Goal: Task Accomplishment & Management: Manage account settings

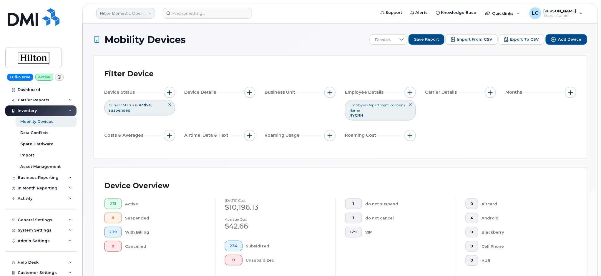
click at [149, 16] on link "Hilton Domestic Operating Company Inc" at bounding box center [125, 13] width 59 height 11
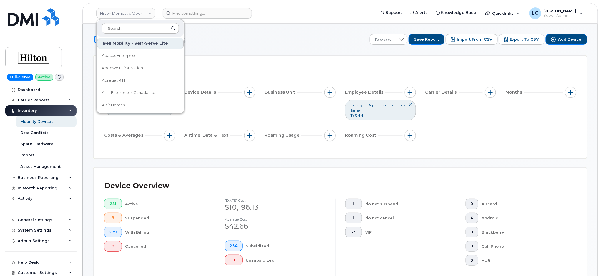
click at [142, 26] on input at bounding box center [140, 28] width 77 height 11
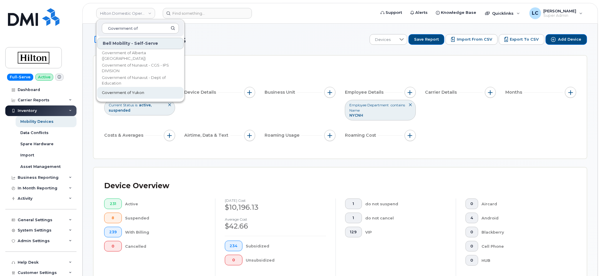
type input "Government of"
click at [145, 95] on link "Government of Yukon" at bounding box center [140, 93] width 87 height 12
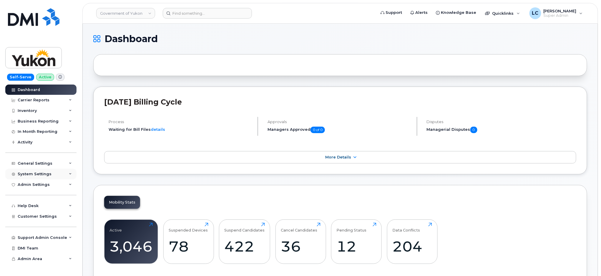
click at [44, 175] on div "System Settings" at bounding box center [35, 174] width 34 height 5
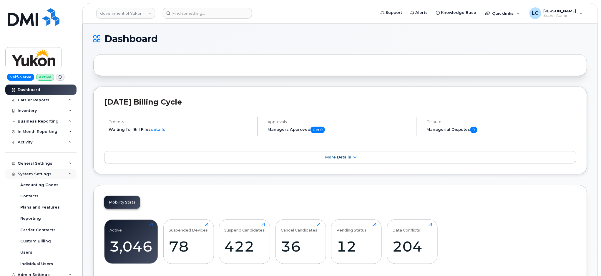
click at [44, 175] on div "System Settings" at bounding box center [35, 174] width 34 height 5
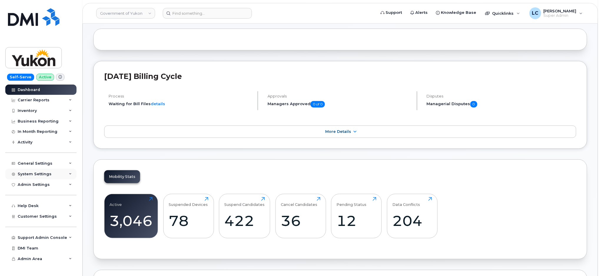
scroll to position [39, 0]
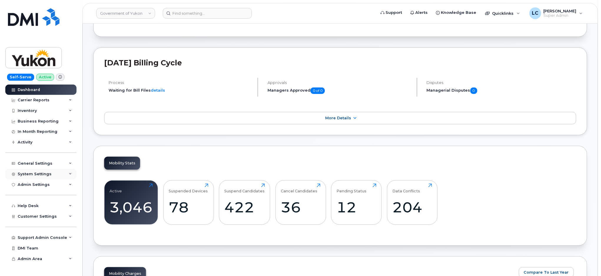
click at [46, 177] on div "System Settings" at bounding box center [40, 174] width 71 height 11
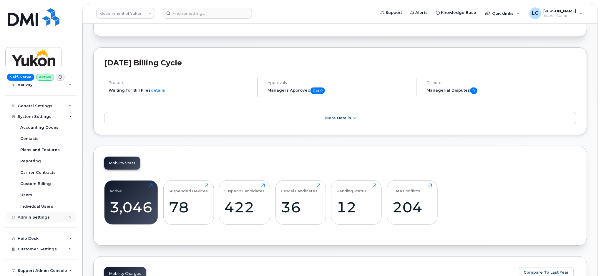
scroll to position [77, 0]
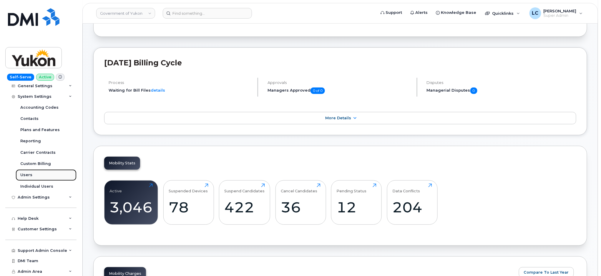
click at [35, 175] on link "Users" at bounding box center [46, 174] width 61 height 11
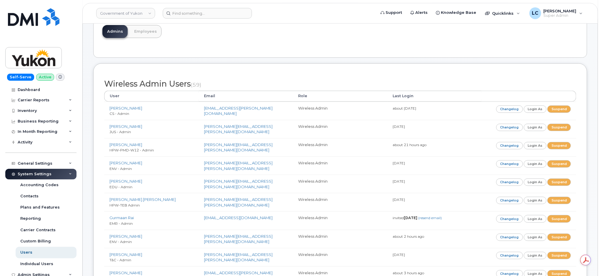
scroll to position [394, 0]
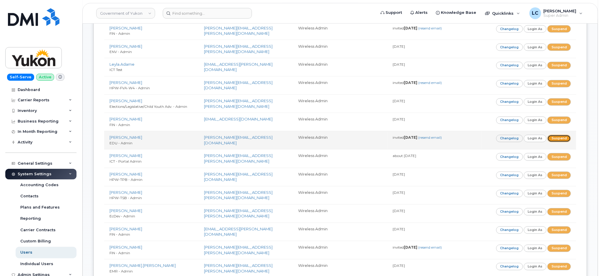
click at [557, 138] on link "Suspend" at bounding box center [559, 138] width 24 height 7
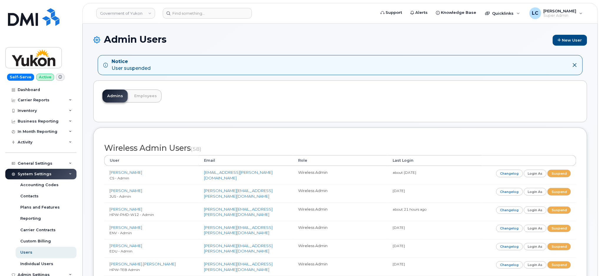
scroll to position [1078, 0]
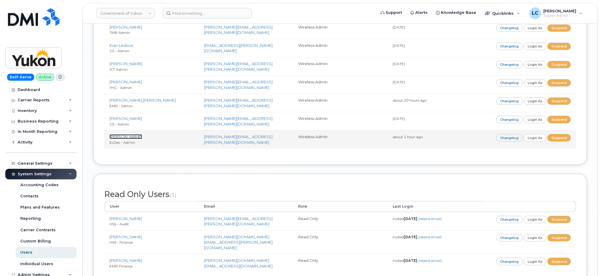
click at [124, 136] on link "[PERSON_NAME]" at bounding box center [125, 136] width 33 height 5
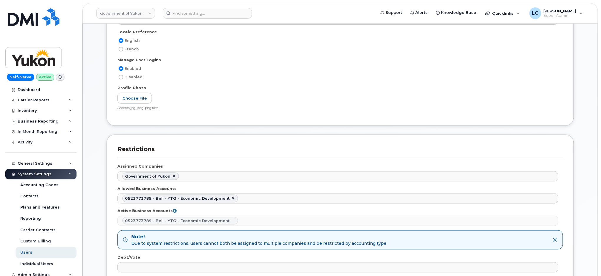
scroll to position [196, 0]
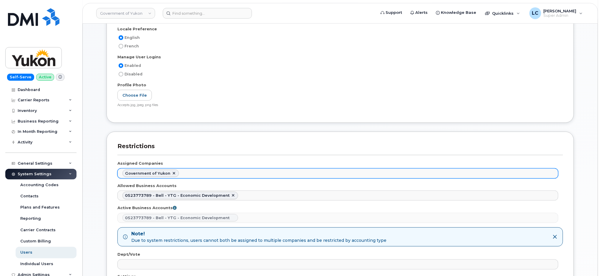
click at [198, 170] on ul "Government of Yukon" at bounding box center [338, 173] width 440 height 9
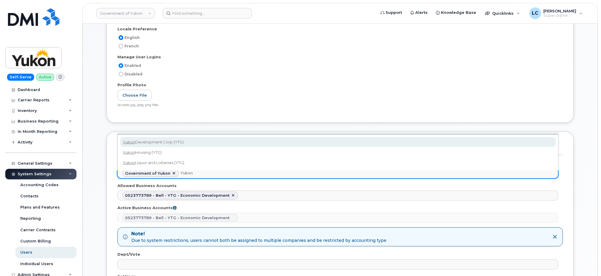
type input "Yukon"
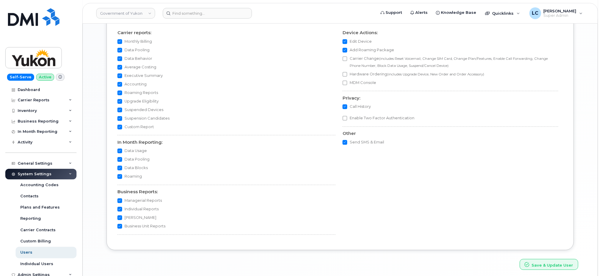
scroll to position [606, 0]
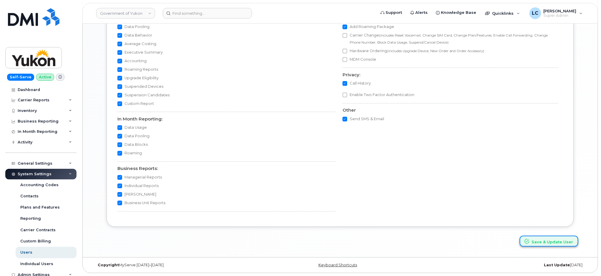
click at [564, 239] on button "Save & Update User" at bounding box center [549, 240] width 59 height 11
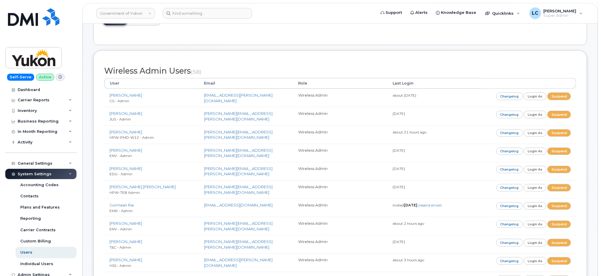
scroll to position [78, 0]
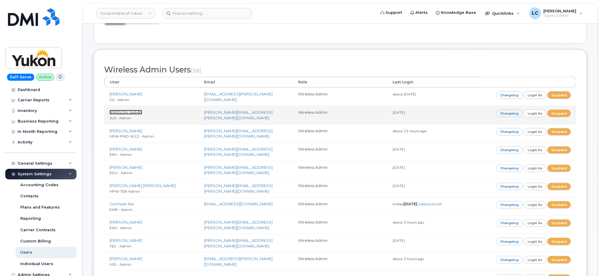
click at [126, 112] on link "[PERSON_NAME]" at bounding box center [125, 112] width 33 height 5
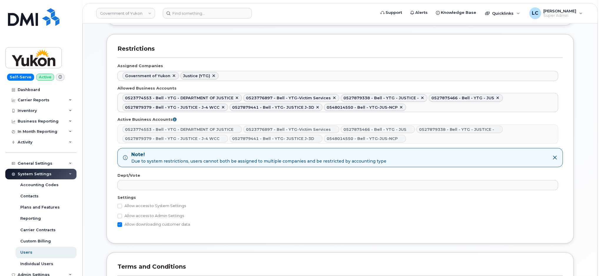
scroll to position [235, 0]
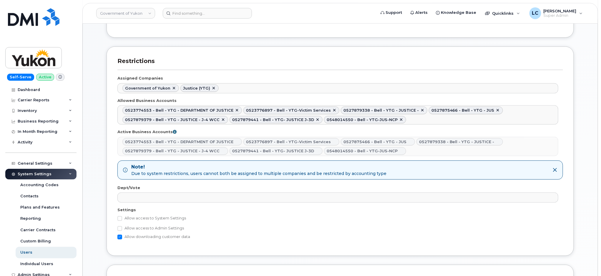
click at [154, 68] on h3 "Restrictions" at bounding box center [340, 63] width 446 height 13
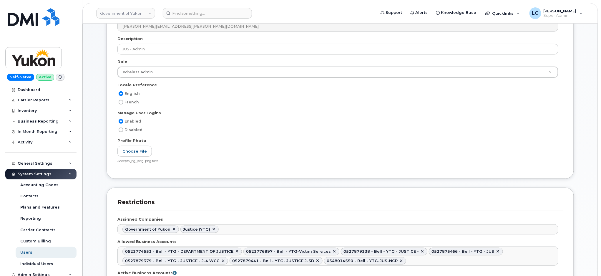
scroll to position [78, 0]
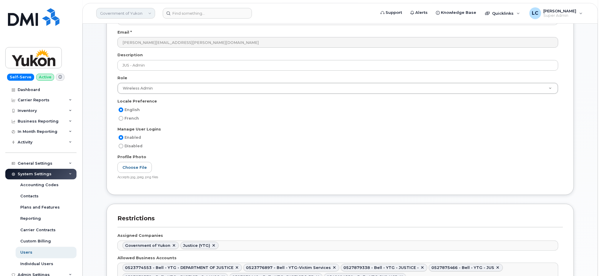
click at [125, 16] on link "Government of Yukon" at bounding box center [125, 13] width 59 height 11
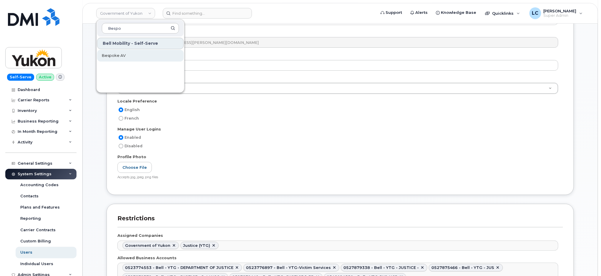
type input "Bespo"
click at [125, 54] on link "Bespoke AV" at bounding box center [140, 56] width 87 height 12
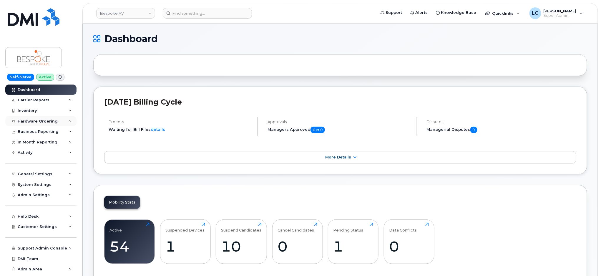
click at [50, 122] on div "Hardware Ordering" at bounding box center [38, 121] width 40 height 5
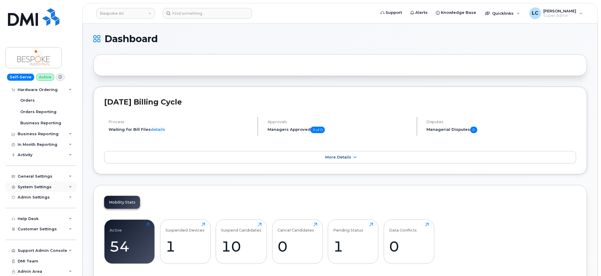
scroll to position [43, 0]
click at [49, 231] on div "Customer Settings" at bounding box center [40, 228] width 71 height 11
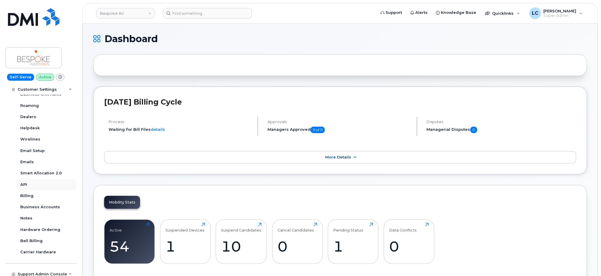
scroll to position [200, 0]
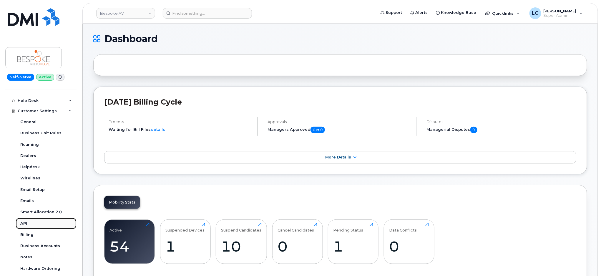
click at [27, 223] on link "API" at bounding box center [46, 223] width 61 height 11
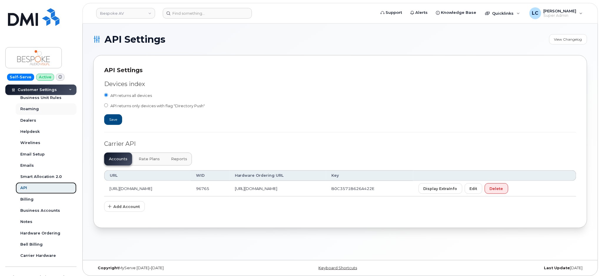
scroll to position [155, 0]
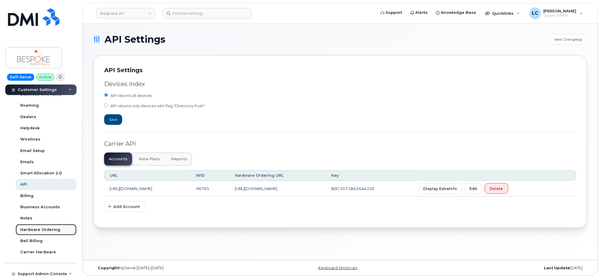
click at [42, 228] on div "Hardware Ordering" at bounding box center [40, 229] width 40 height 5
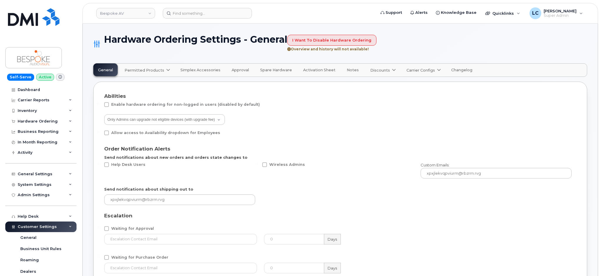
select select "admins"
click at [422, 67] on link "Carrier Configs" at bounding box center [423, 70] width 43 height 13
click at [408, 84] on span "Bell" at bounding box center [412, 84] width 8 height 6
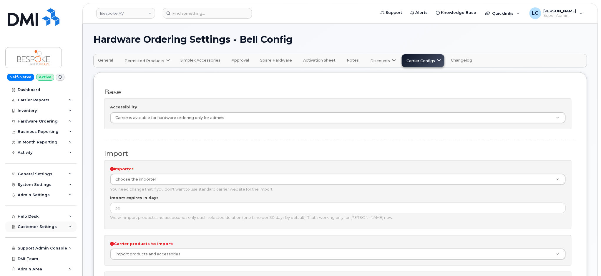
click at [55, 225] on div "Customer Settings" at bounding box center [40, 226] width 71 height 11
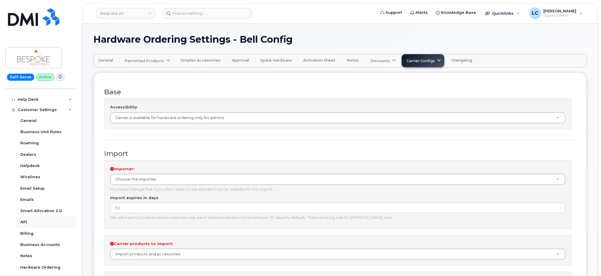
scroll to position [118, 0]
click at [24, 150] on link "Dealers" at bounding box center [46, 153] width 61 height 11
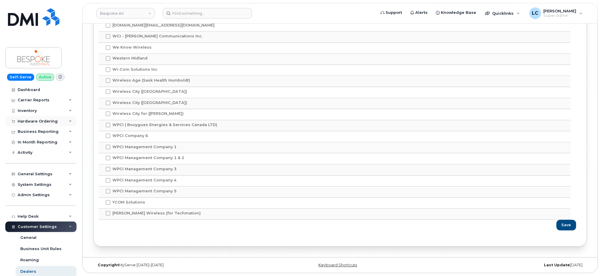
click at [53, 124] on div "Hardware Ordering" at bounding box center [40, 121] width 71 height 11
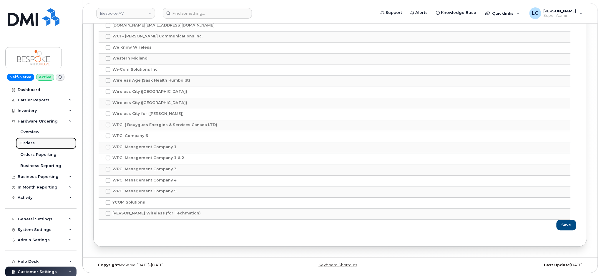
click at [36, 142] on link "Orders" at bounding box center [46, 142] width 61 height 11
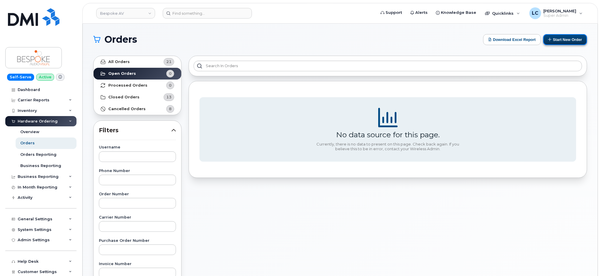
click at [573, 41] on button "Start New Order" at bounding box center [565, 39] width 44 height 11
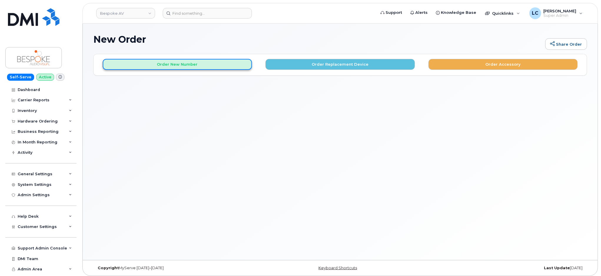
click at [199, 65] on button "Order New Number" at bounding box center [177, 64] width 149 height 11
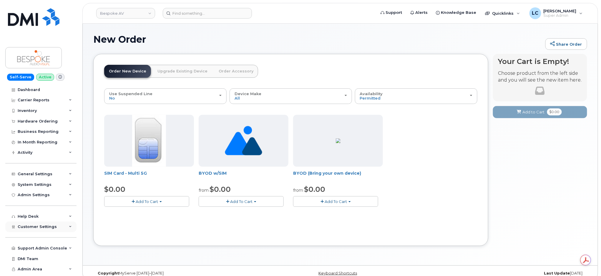
click at [54, 226] on div "Customer Settings" at bounding box center [40, 226] width 71 height 11
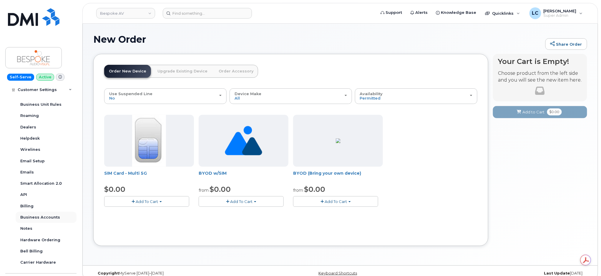
scroll to position [157, 0]
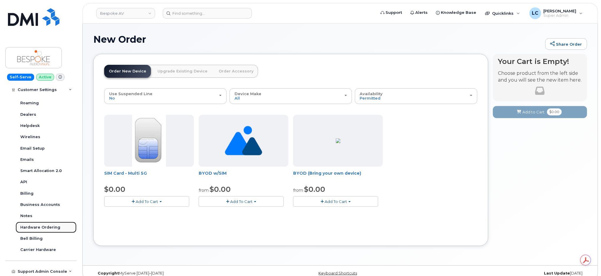
click at [48, 230] on link "Hardware Ordering" at bounding box center [46, 227] width 61 height 11
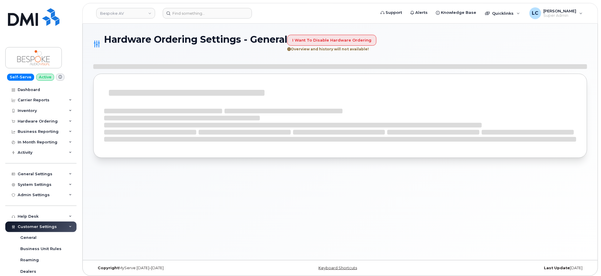
select select "admins"
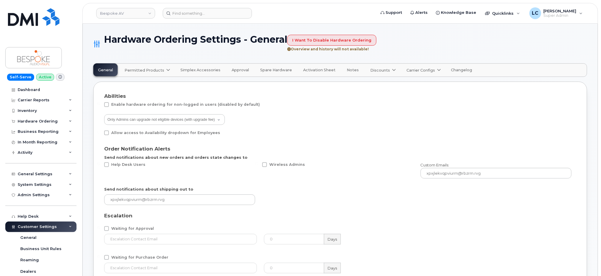
click at [167, 71] on icon at bounding box center [168, 70] width 4 height 4
click at [148, 83] on div "Bell available" at bounding box center [148, 84] width 44 height 7
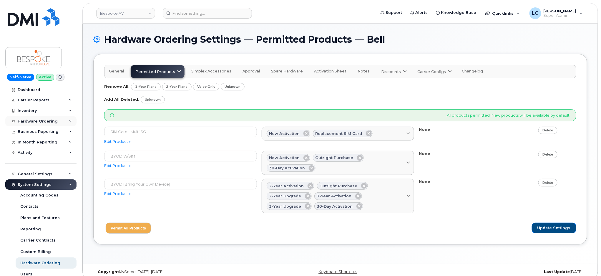
click at [37, 122] on div "Hardware Ordering" at bounding box center [38, 121] width 40 height 5
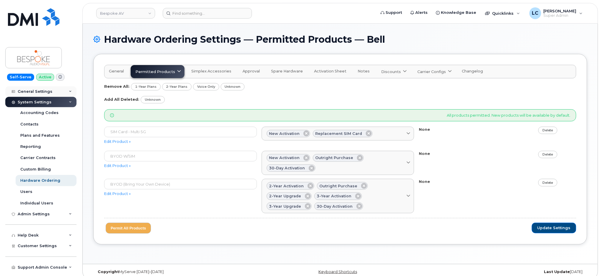
scroll to position [144, 0]
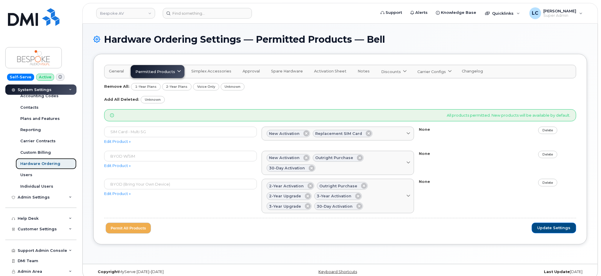
click at [40, 164] on div "Hardware Ordering" at bounding box center [40, 163] width 40 height 5
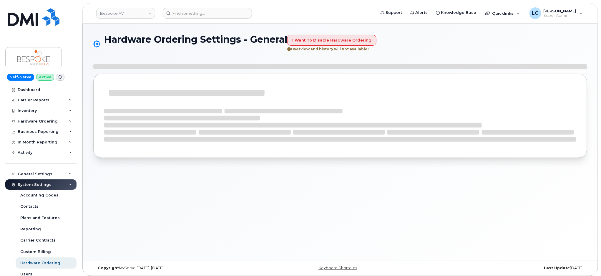
select select "admins"
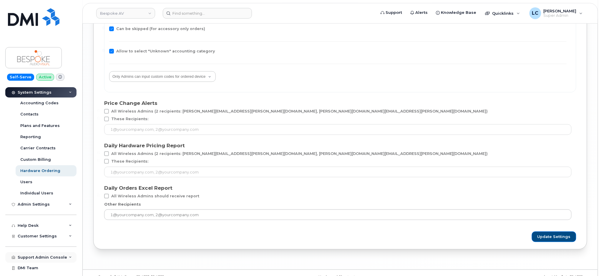
scroll to position [99, 0]
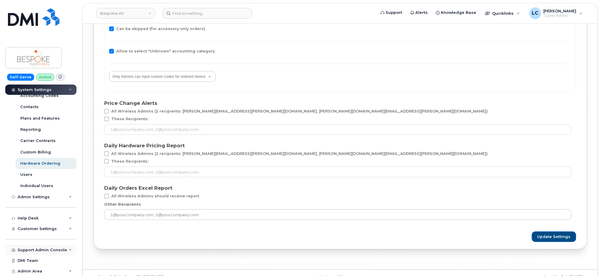
click at [50, 248] on div "Support Admin Console" at bounding box center [42, 250] width 49 height 5
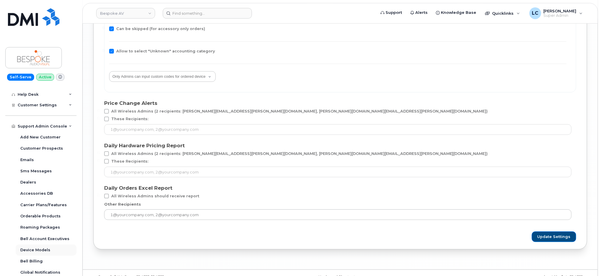
scroll to position [246, 0]
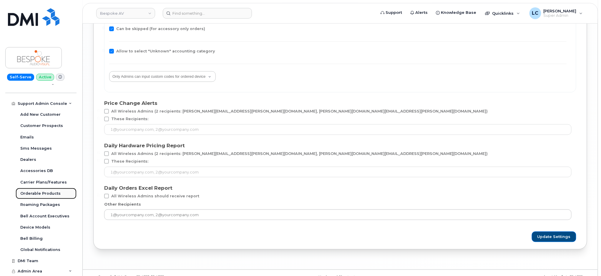
click at [49, 195] on div "Orderable Products" at bounding box center [40, 193] width 40 height 5
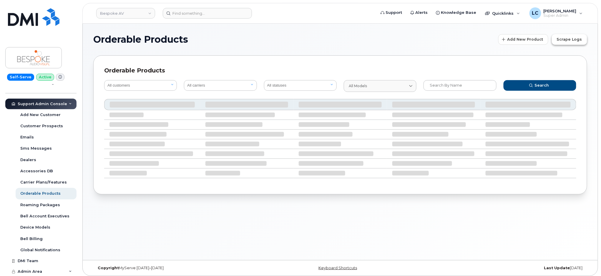
click at [580, 41] on span "Scrape Logs" at bounding box center [569, 39] width 25 height 6
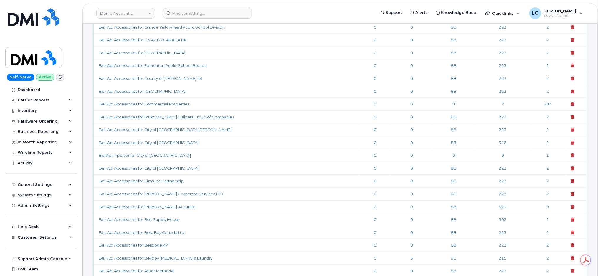
scroll to position [708, 0]
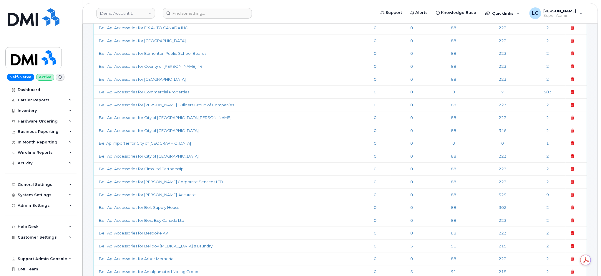
drag, startPoint x: 601, startPoint y: 206, endPoint x: 597, endPoint y: 140, distance: 66.9
drag, startPoint x: 600, startPoint y: 97, endPoint x: 597, endPoint y: 65, distance: 32.3
drag, startPoint x: 600, startPoint y: 53, endPoint x: 598, endPoint y: 50, distance: 3.0
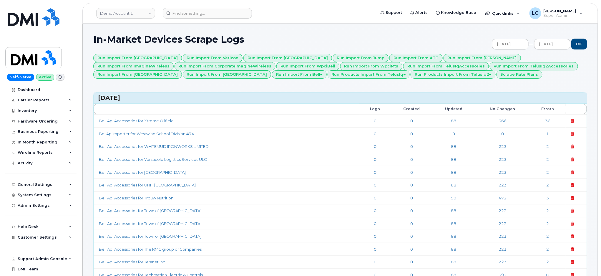
scroll to position [4249, 0]
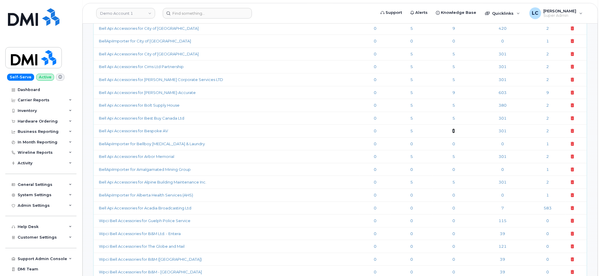
click at [452, 133] on link "5" at bounding box center [453, 130] width 3 height 5
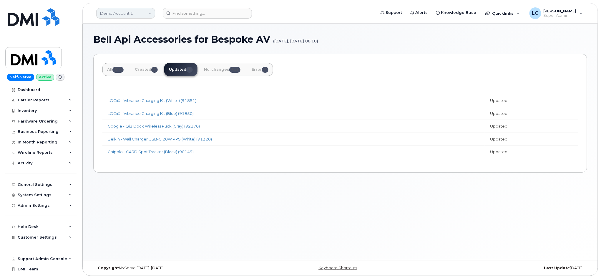
click at [134, 13] on link "Demo Account 1" at bounding box center [125, 13] width 59 height 11
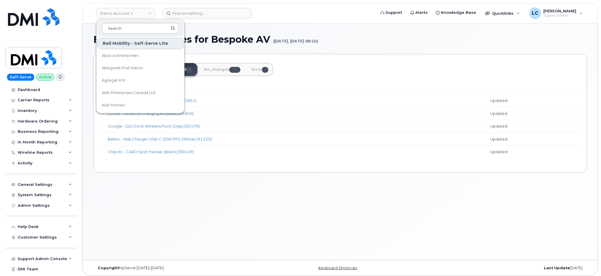
click at [134, 27] on input at bounding box center [140, 28] width 77 height 11
type input "s"
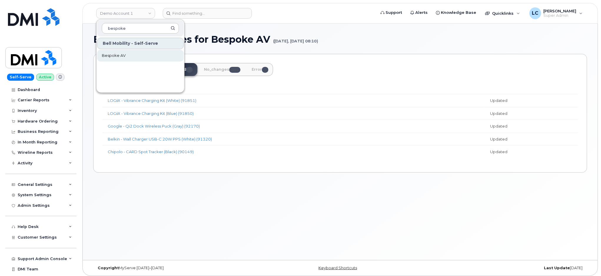
type input "bespoke"
click at [125, 54] on link "Bespoke AV" at bounding box center [140, 56] width 87 height 12
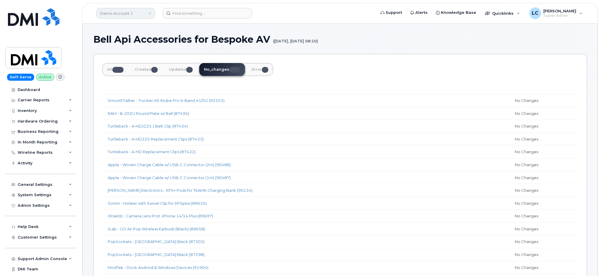
click at [139, 14] on link "Demo Account 1" at bounding box center [125, 13] width 59 height 11
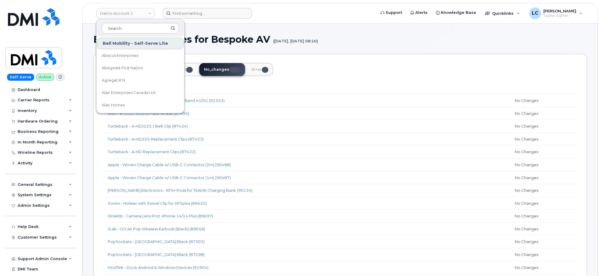
click at [282, 15] on form at bounding box center [267, 13] width 209 height 11
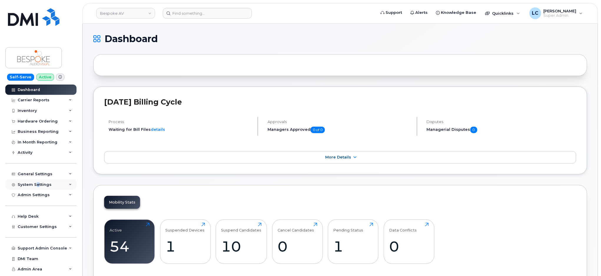
drag, startPoint x: 36, startPoint y: 187, endPoint x: 39, endPoint y: 188, distance: 3.8
click at [38, 187] on div "System Settings" at bounding box center [40, 184] width 71 height 11
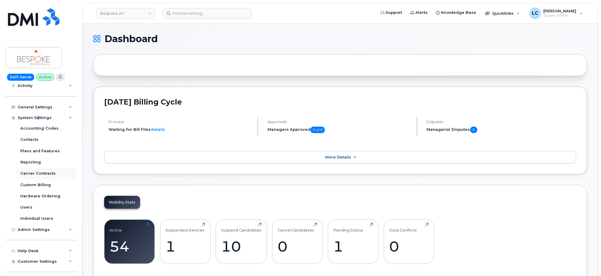
scroll to position [78, 0]
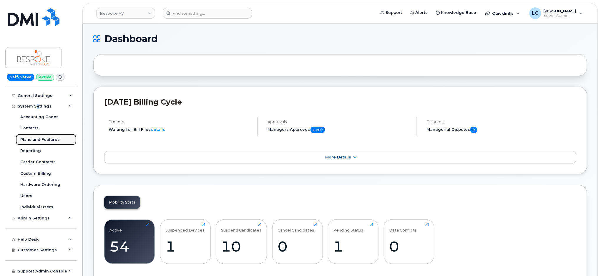
click at [51, 140] on div "Plans and Features" at bounding box center [39, 139] width 39 height 5
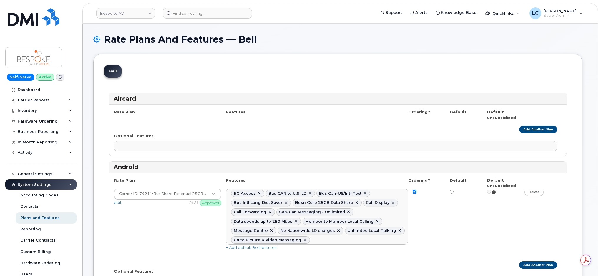
select select
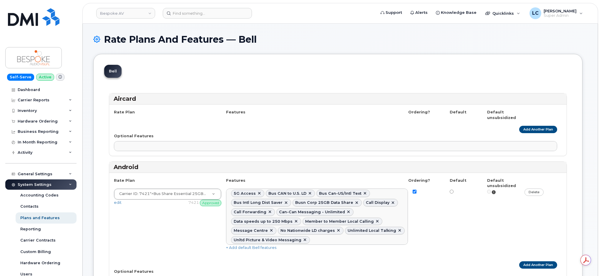
select select
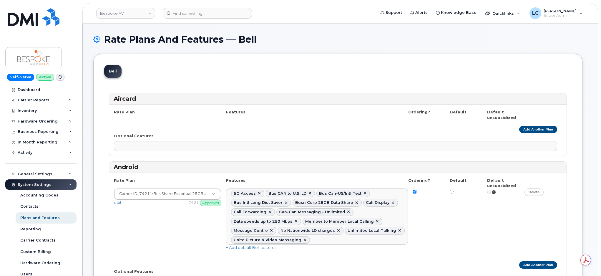
select select
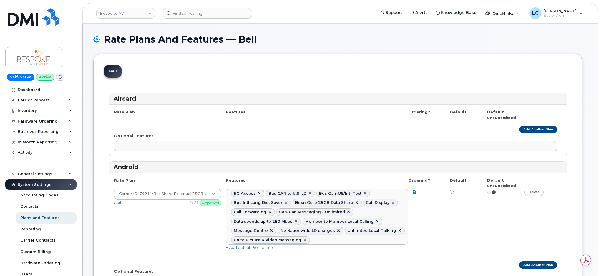
select select
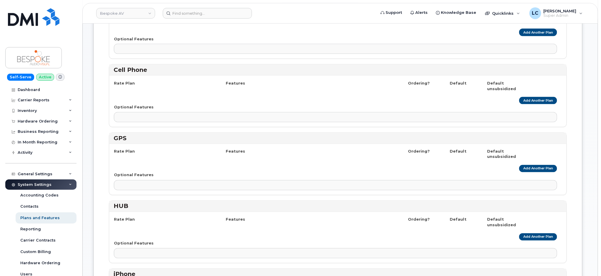
scroll to position [314, 0]
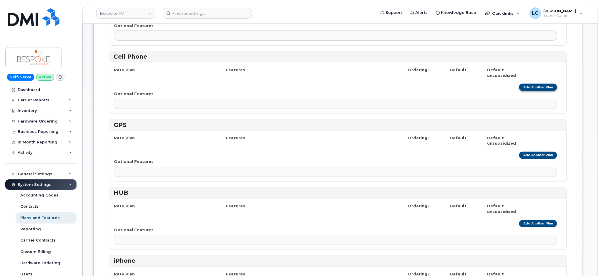
click at [531, 85] on link "Add Another Plan" at bounding box center [538, 87] width 38 height 7
select select
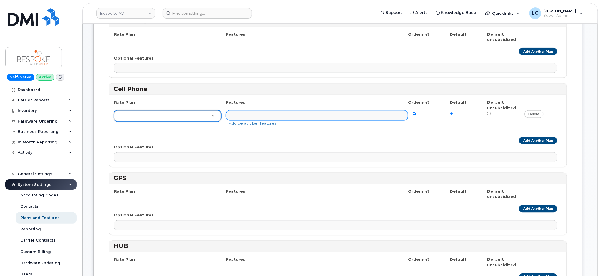
scroll to position [275, 0]
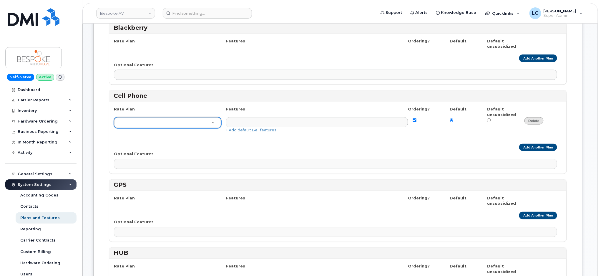
click at [533, 121] on link "delete" at bounding box center [533, 120] width 19 height 7
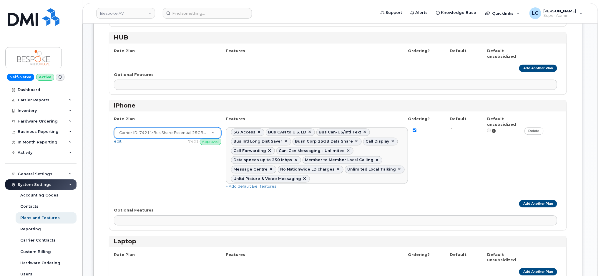
scroll to position [510, 0]
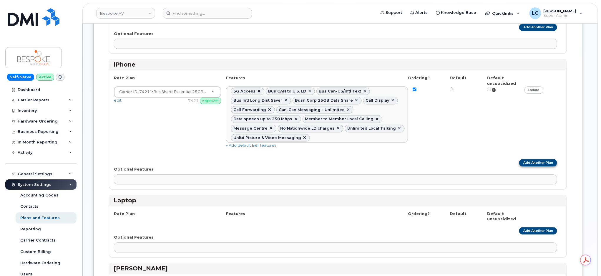
click at [540, 163] on link "Add Another Plan" at bounding box center [538, 162] width 38 height 7
select select
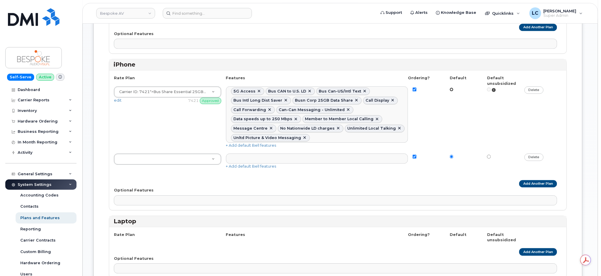
click at [451, 90] on input "radio" at bounding box center [452, 89] width 4 height 4
radio input "true"
click at [538, 159] on link "delete" at bounding box center [533, 156] width 19 height 7
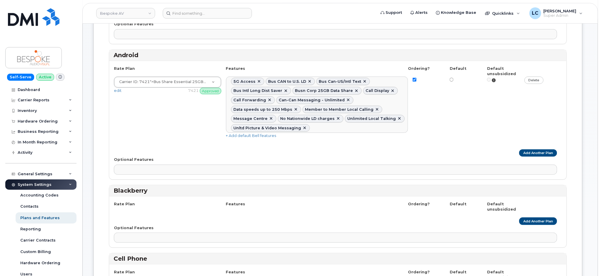
scroll to position [0, 0]
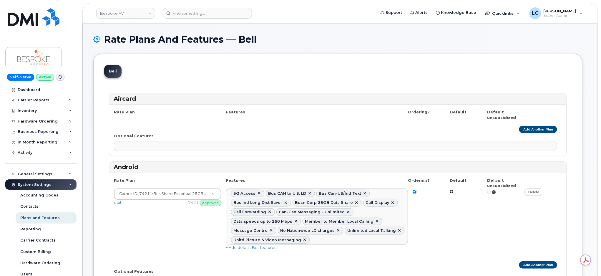
click at [452, 192] on input "radio" at bounding box center [452, 192] width 4 height 4
radio input "true"
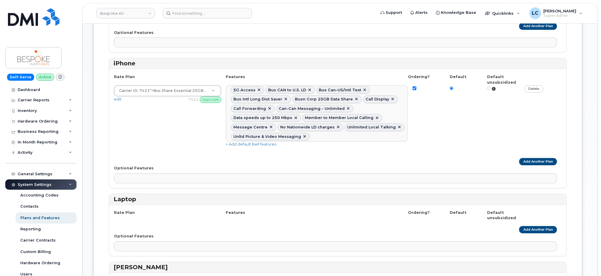
scroll to position [510, 0]
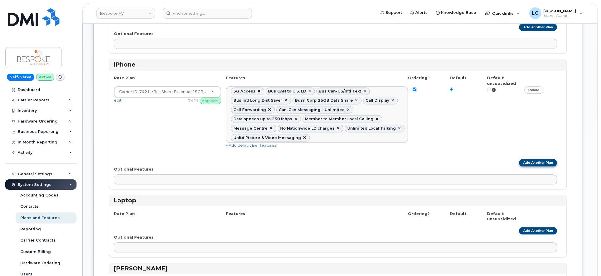
click at [535, 165] on link "Add Another Plan" at bounding box center [538, 162] width 38 height 7
select select
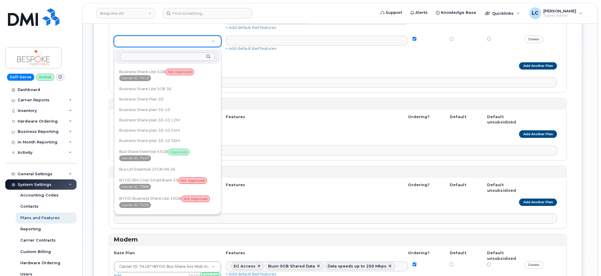
scroll to position [275, 0]
select select "1810594"
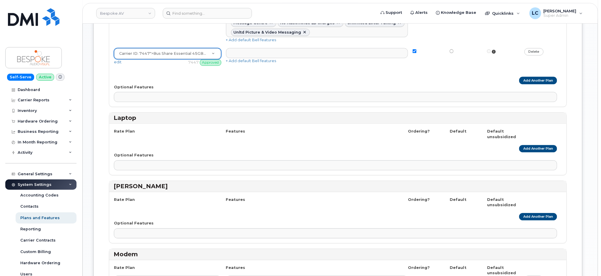
scroll to position [549, 0]
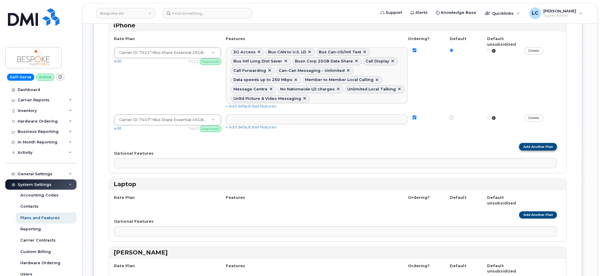
click at [534, 147] on link "Add Another Plan" at bounding box center [538, 146] width 38 height 7
select select
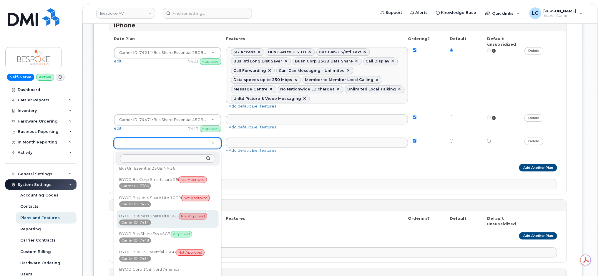
scroll to position [392, 0]
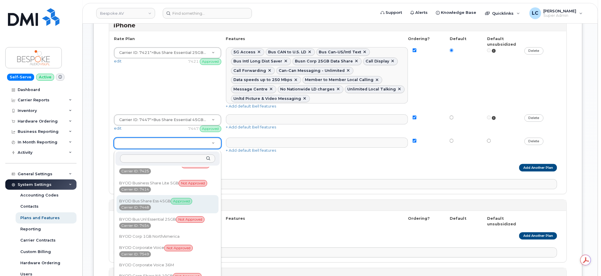
select select "1918197"
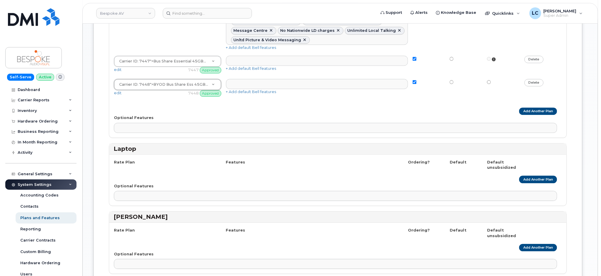
scroll to position [589, 0]
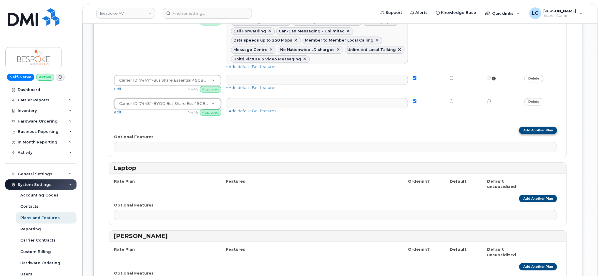
click at [539, 133] on link "Add Another Plan" at bounding box center [538, 130] width 38 height 7
select select
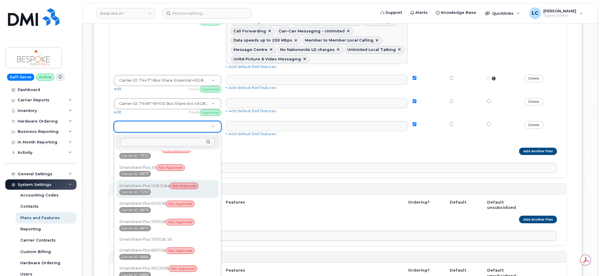
scroll to position [2686, 0]
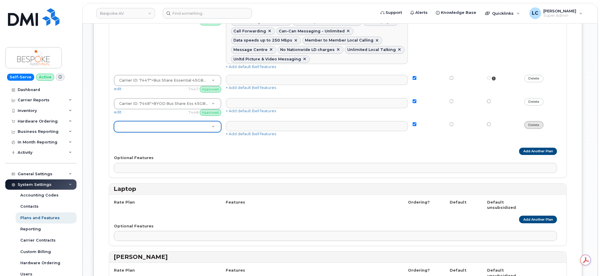
click at [539, 126] on link "delete" at bounding box center [533, 124] width 19 height 7
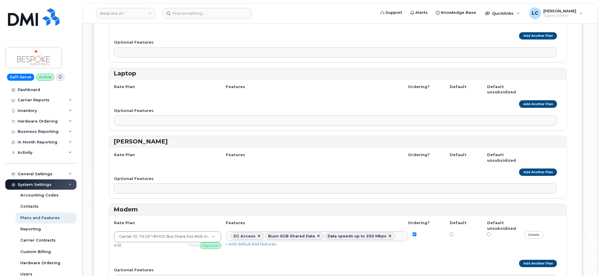
scroll to position [706, 0]
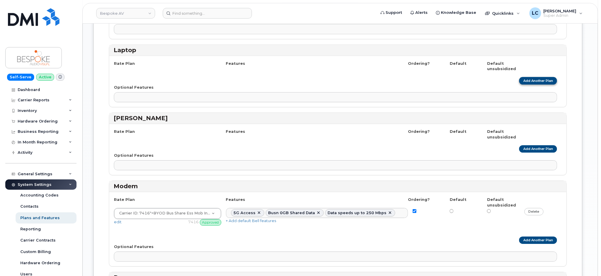
click at [529, 83] on link "Add Another Plan" at bounding box center [538, 80] width 38 height 7
select select
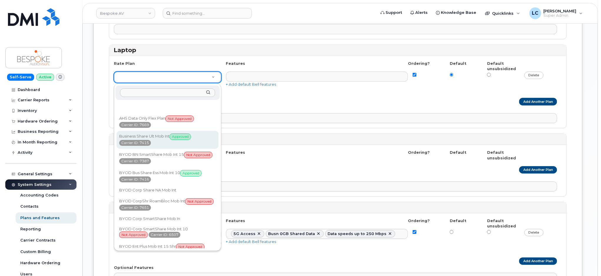
drag, startPoint x: 180, startPoint y: 135, endPoint x: 196, endPoint y: 132, distance: 16.8
select select "1482157"
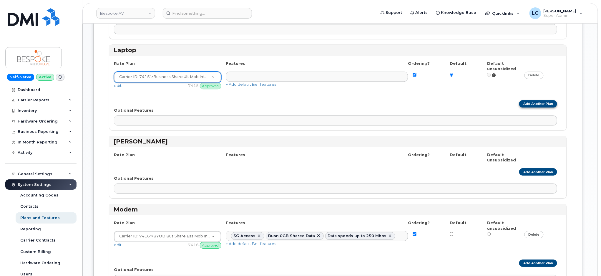
click at [538, 106] on link "Add Another Plan" at bounding box center [538, 103] width 38 height 7
select select
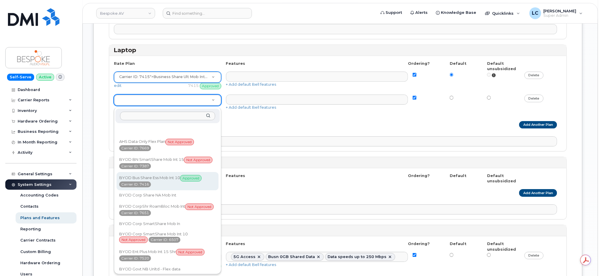
select select "1804353"
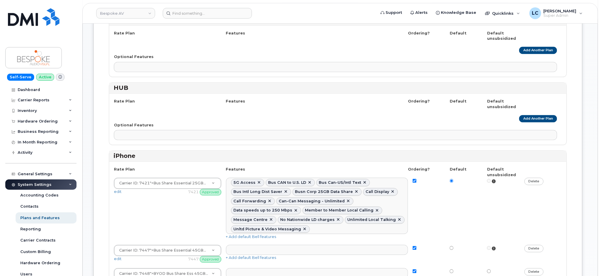
scroll to position [392, 0]
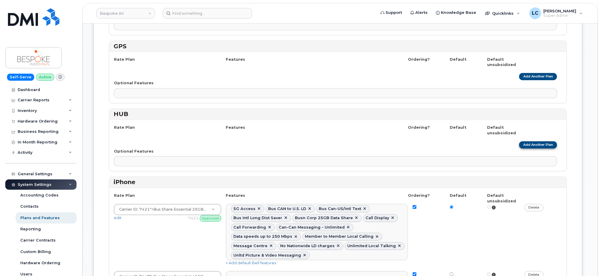
click at [530, 148] on link "Add Another Plan" at bounding box center [538, 144] width 38 height 7
select select
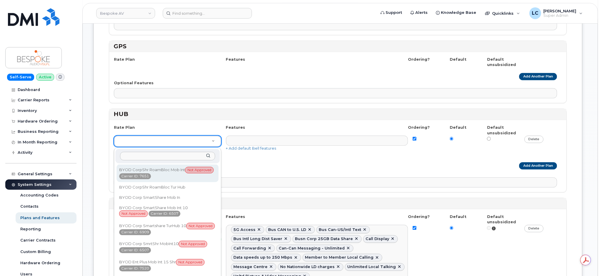
scroll to position [74, 0]
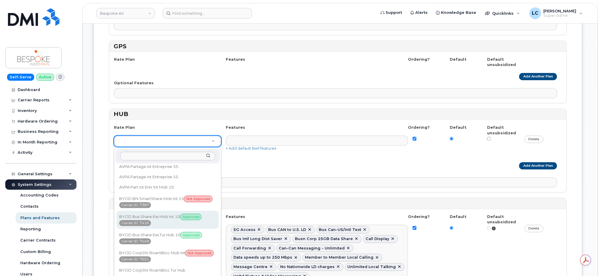
select select "1804353"
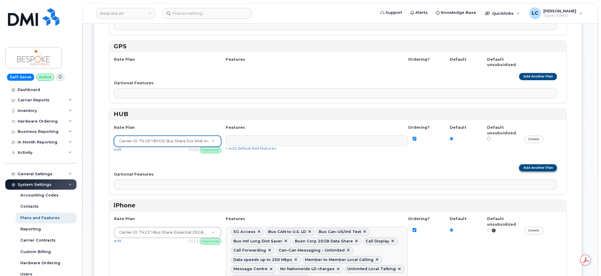
click at [540, 171] on link "Add Another Plan" at bounding box center [538, 167] width 38 height 7
select select
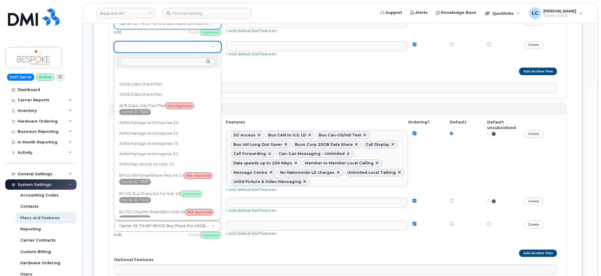
scroll to position [0, 0]
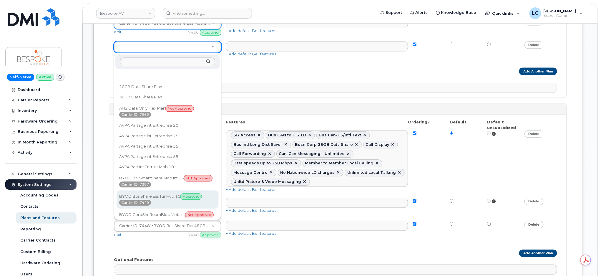
select select "1846392"
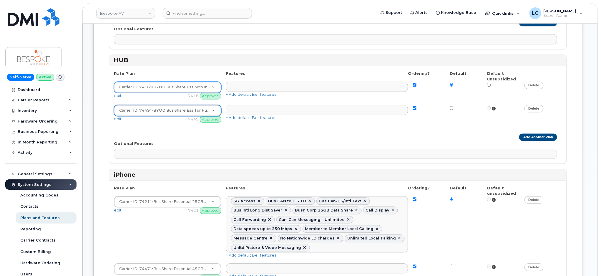
scroll to position [431, 0]
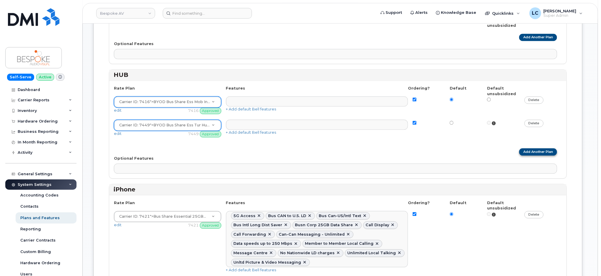
click at [536, 150] on link "Add Another Plan" at bounding box center [538, 151] width 38 height 7
select select
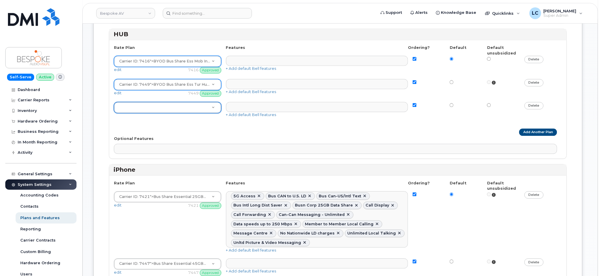
scroll to position [471, 0]
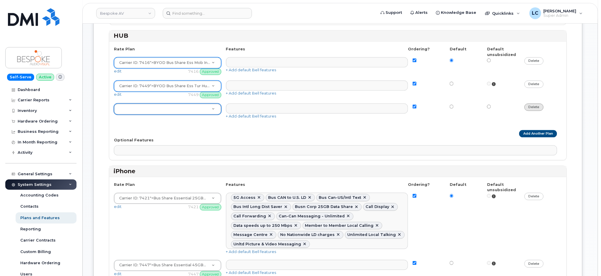
click at [539, 111] on link "delete" at bounding box center [533, 106] width 19 height 7
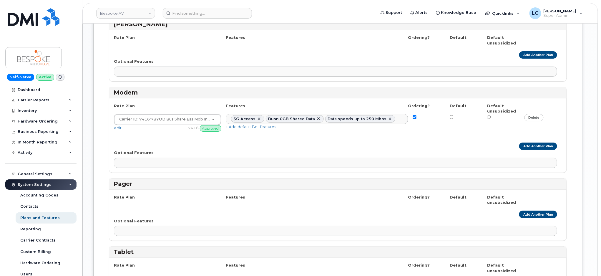
scroll to position [902, 0]
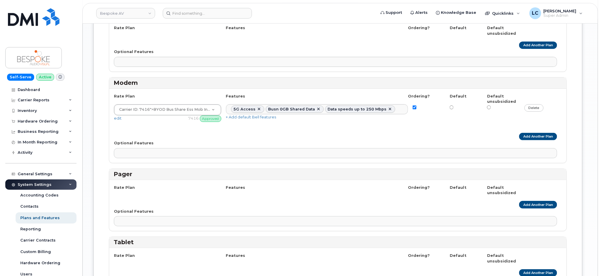
click at [532, 142] on div "Optional Features No matches found Corporate Data Flex Zone 3 Dynamic IP Push-t…" at bounding box center [338, 149] width 448 height 18
click at [534, 138] on link "Add Another Plan" at bounding box center [538, 136] width 38 height 7
select select
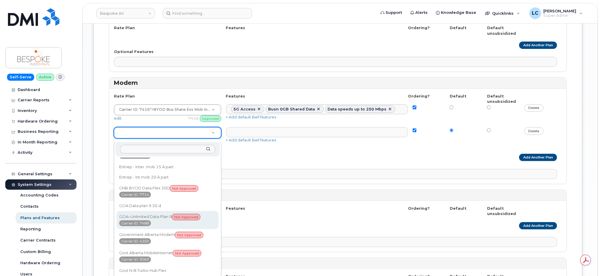
scroll to position [608, 0]
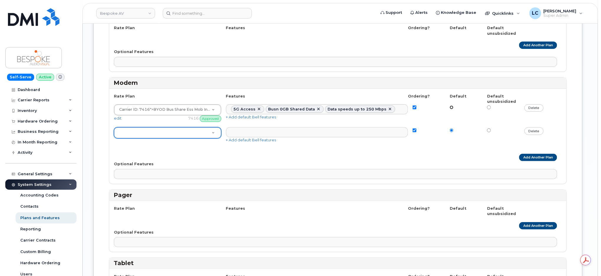
click at [451, 109] on input "radio" at bounding box center [452, 107] width 4 height 4
radio input "true"
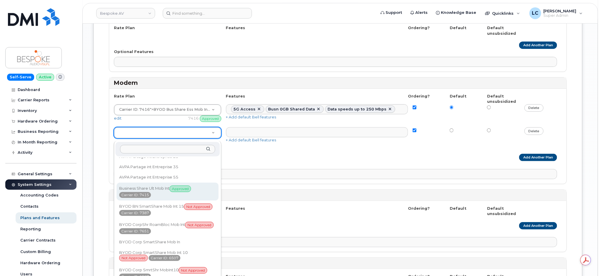
scroll to position [39, 0]
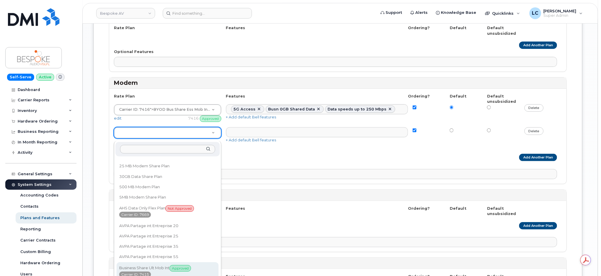
select select "1482157"
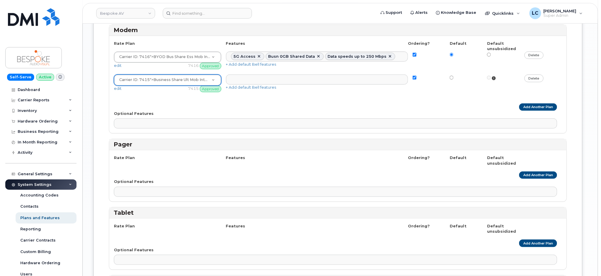
scroll to position [942, 0]
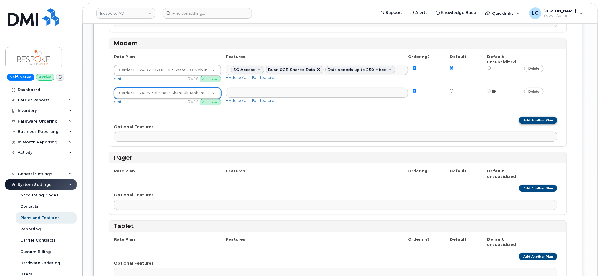
click at [525, 122] on link "Add Another Plan" at bounding box center [538, 120] width 38 height 7
select select
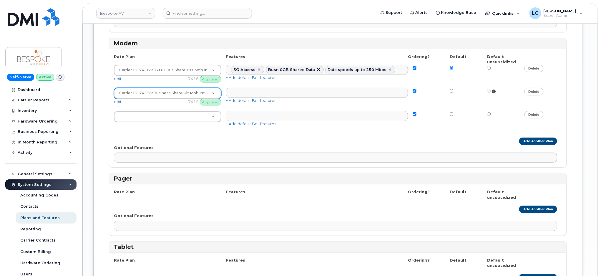
click at [192, 125] on div "10 MB Modem Share Plan 10MB Modem Share Plan 20GB Data Share Plan 25 MB Modem S…" at bounding box center [338, 119] width 448 height 16
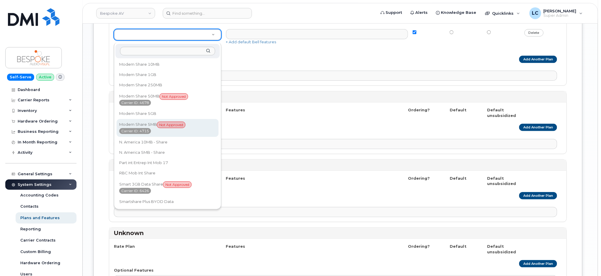
scroll to position [981, 0]
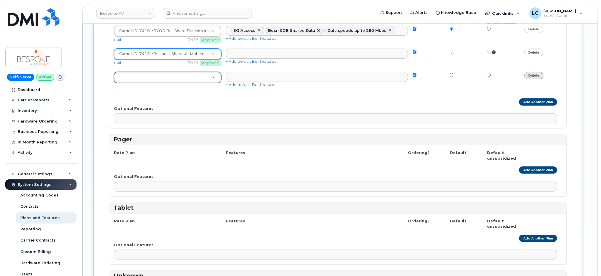
click at [537, 78] on link "delete" at bounding box center [533, 75] width 19 height 7
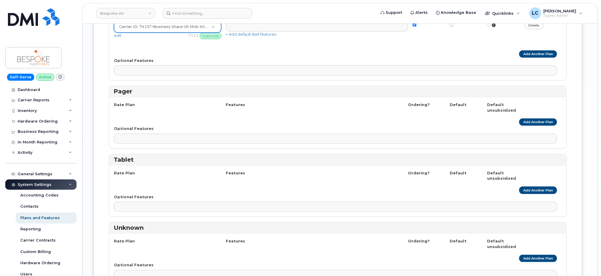
scroll to position [1020, 0]
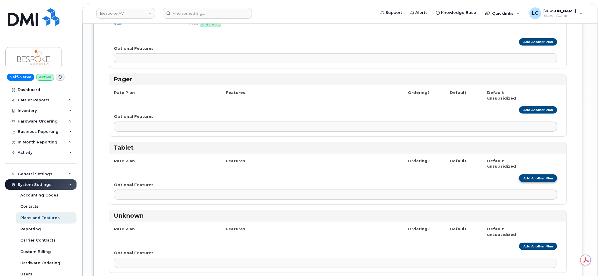
click at [528, 182] on link "Add Another Plan" at bounding box center [538, 177] width 38 height 7
select select
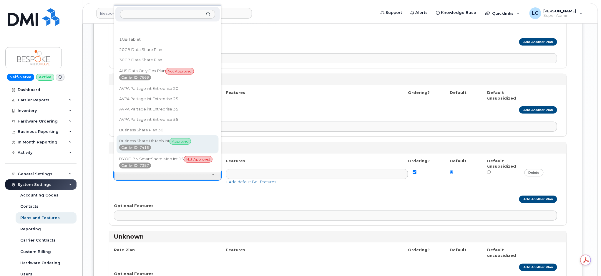
select select "1482157"
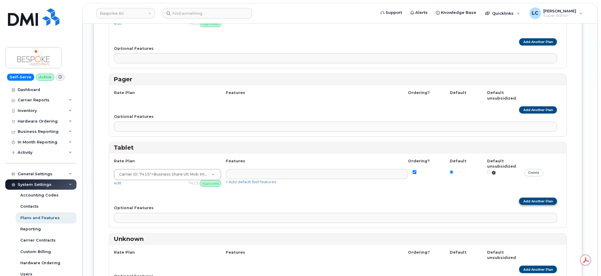
click at [529, 202] on link "Add Another Plan" at bounding box center [538, 200] width 38 height 7
select select
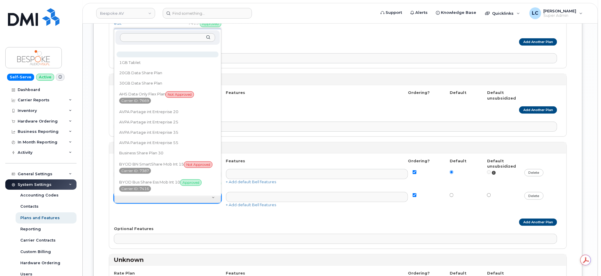
scroll to position [9, 0]
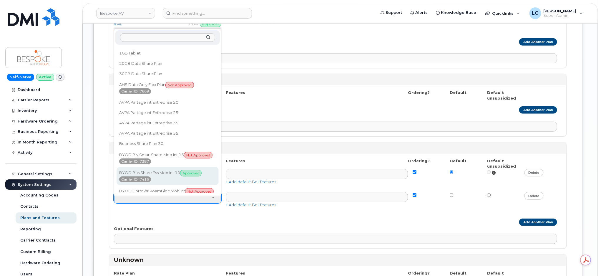
select select "1804353"
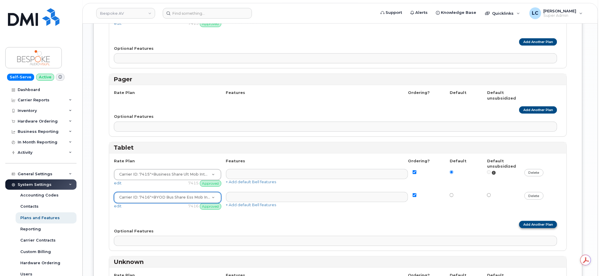
click at [529, 228] on link "Add Another Plan" at bounding box center [538, 224] width 38 height 7
select select
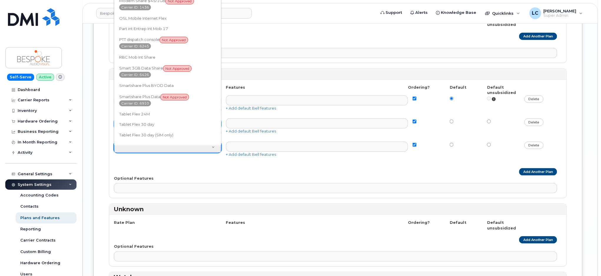
scroll to position [1099, 0]
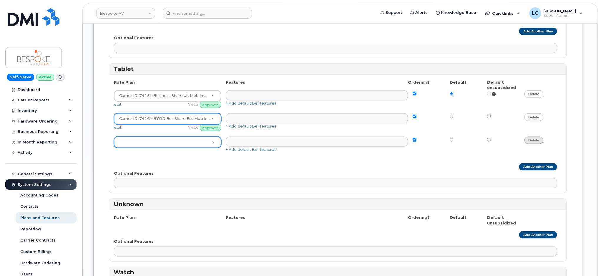
click at [542, 141] on link "delete" at bounding box center [533, 140] width 19 height 7
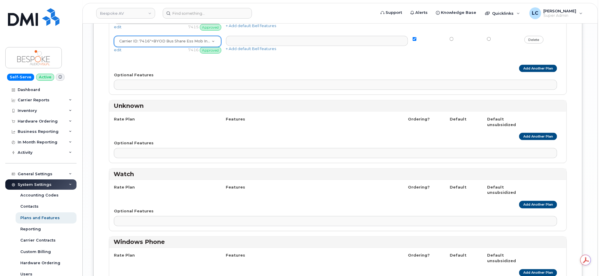
scroll to position [1177, 0]
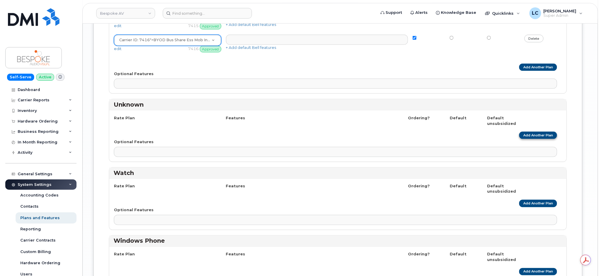
click at [534, 135] on link "Add Another Plan" at bounding box center [538, 135] width 38 height 7
select select
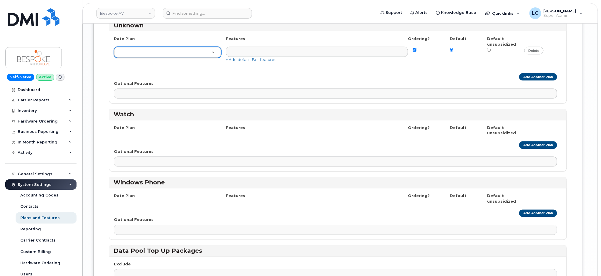
scroll to position [1256, 0]
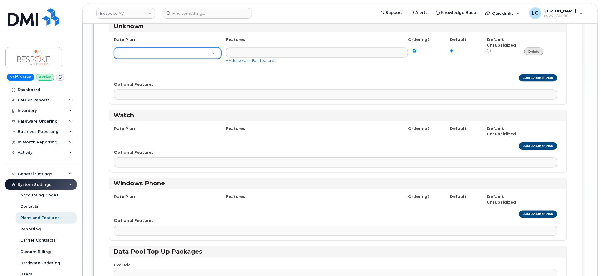
click at [535, 53] on link "delete" at bounding box center [533, 51] width 19 height 7
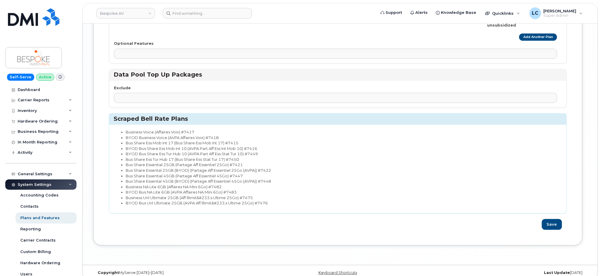
scroll to position [1413, 0]
click at [549, 228] on button "Save" at bounding box center [552, 223] width 20 height 11
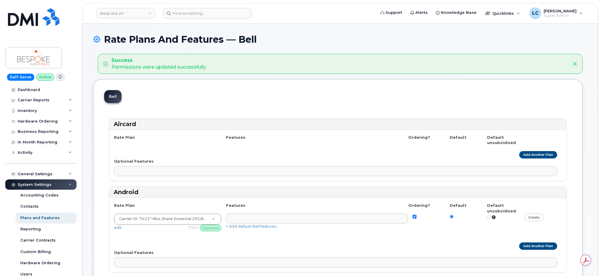
select select
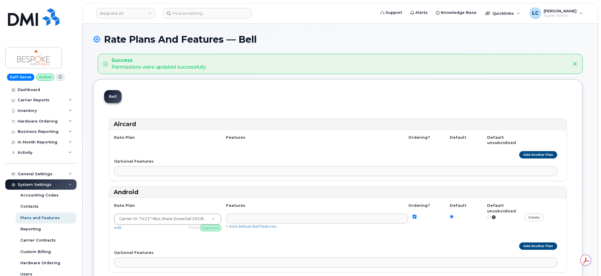
select select
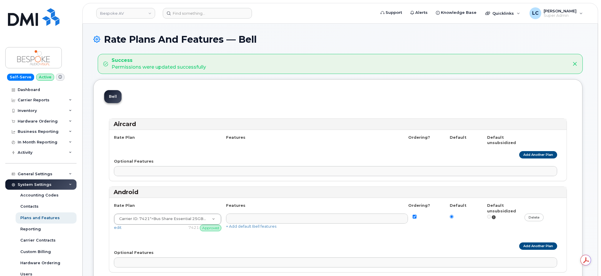
select select
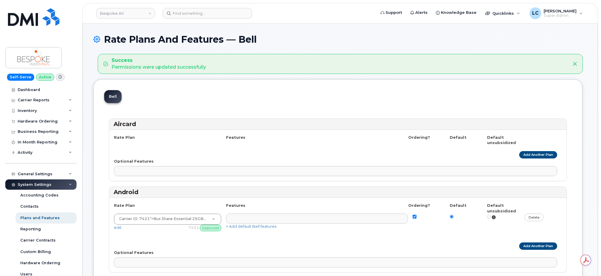
select select
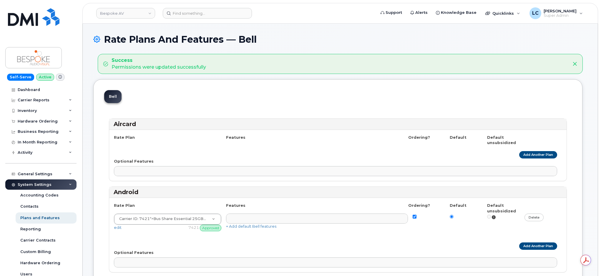
select select
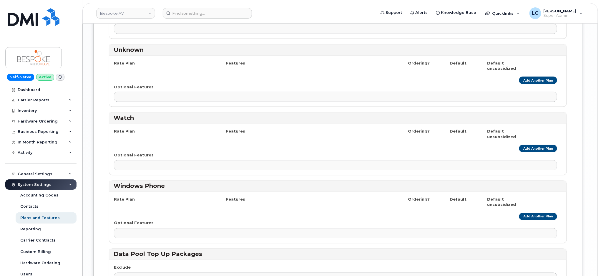
scroll to position [1138, 0]
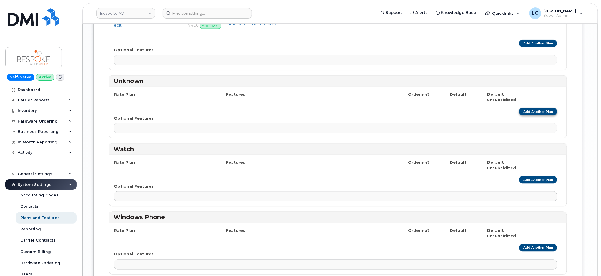
click at [539, 114] on link "Add Another Plan" at bounding box center [538, 111] width 38 height 7
select select
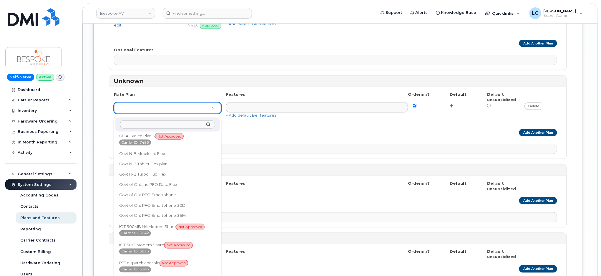
scroll to position [302, 0]
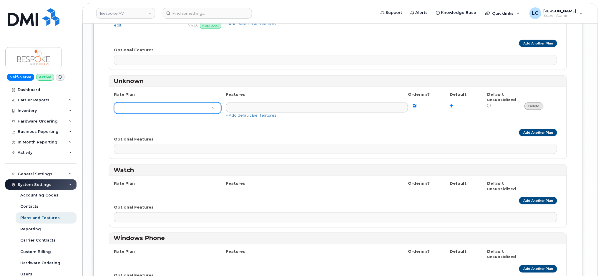
click at [534, 109] on link "delete" at bounding box center [533, 105] width 19 height 7
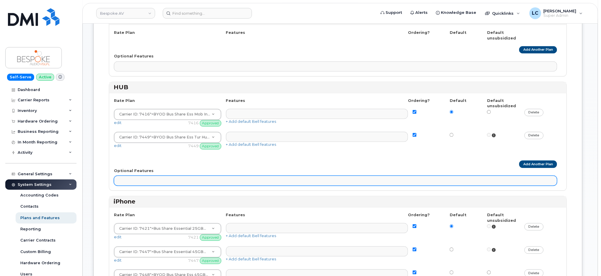
scroll to position [275, 0]
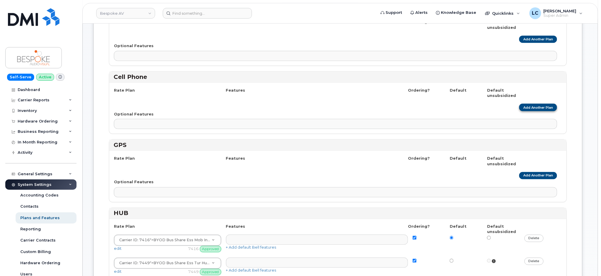
click at [540, 108] on link "Add Another Plan" at bounding box center [538, 107] width 38 height 7
select select
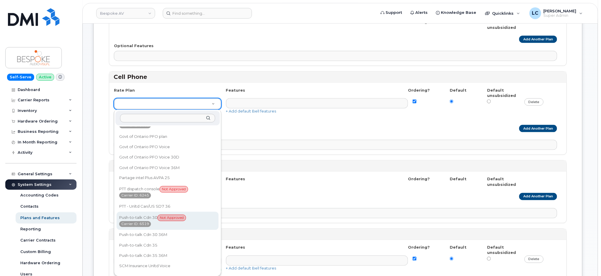
scroll to position [813, 0]
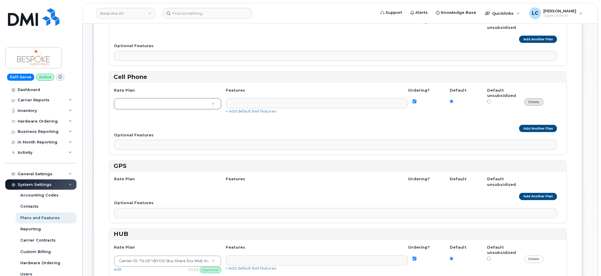
click at [526, 102] on link "delete" at bounding box center [533, 101] width 19 height 7
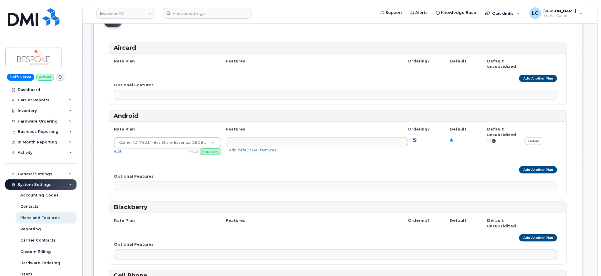
scroll to position [78, 0]
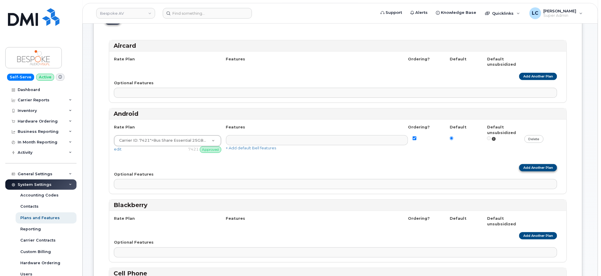
click at [539, 167] on link "Add Another Plan" at bounding box center [538, 167] width 38 height 7
select select
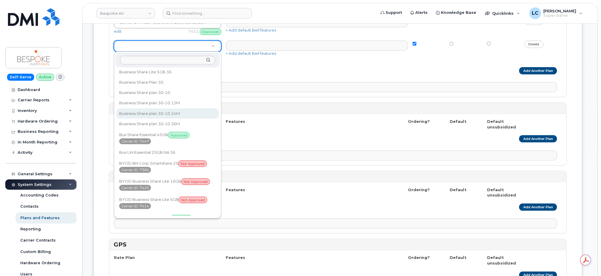
scroll to position [314, 0]
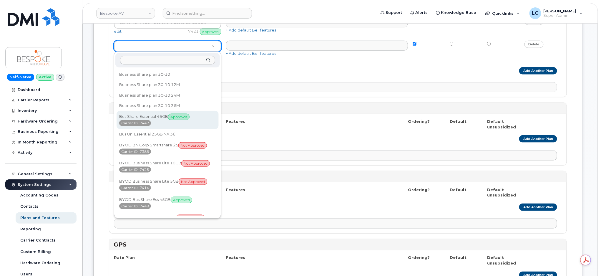
select select "1810594"
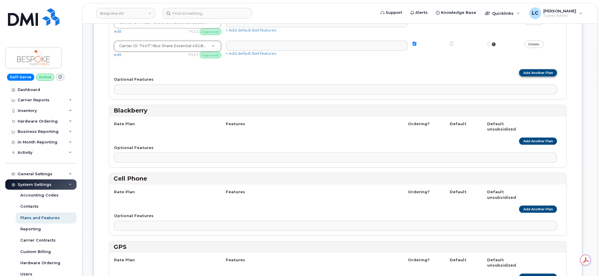
click at [546, 72] on link "Add Another Plan" at bounding box center [538, 72] width 38 height 7
select select
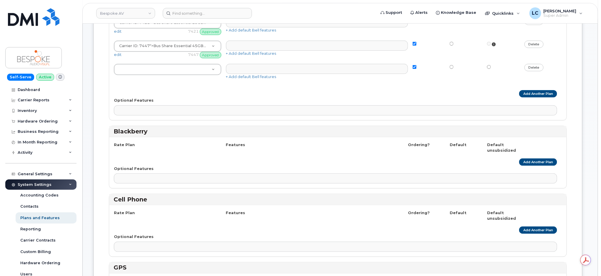
click at [201, 77] on div "AHS Smartphone Flex Plan <span class='badge badge-red'>Not Approved</span> <spa…" at bounding box center [338, 72] width 448 height 16
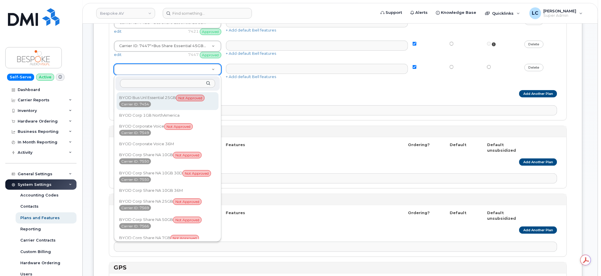
scroll to position [392, 0]
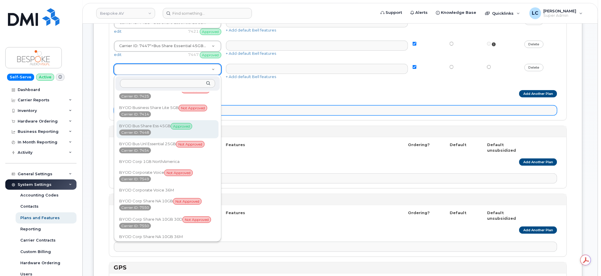
select select "1918197"
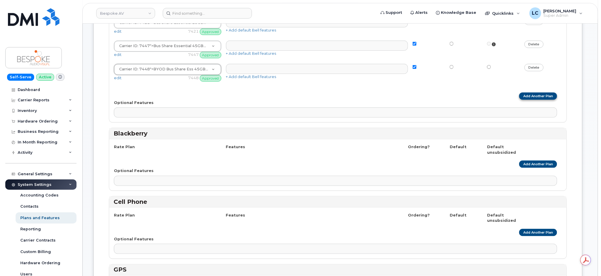
click at [533, 97] on link "Add Another Plan" at bounding box center [538, 95] width 38 height 7
select select
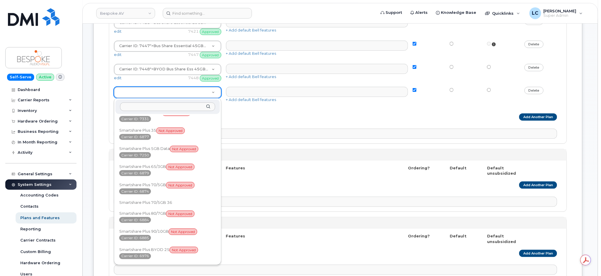
scroll to position [2678, 0]
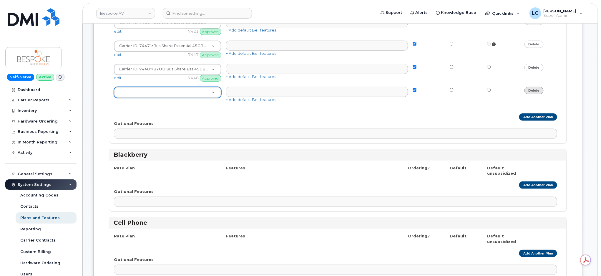
click at [539, 92] on link "delete" at bounding box center [533, 90] width 19 height 7
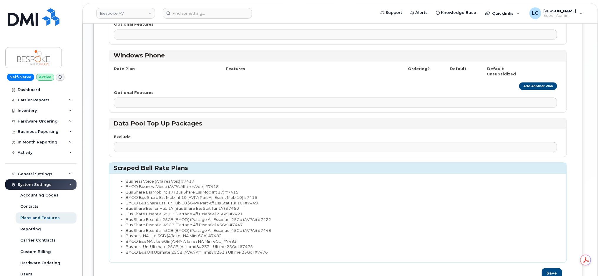
scroll to position [1406, 0]
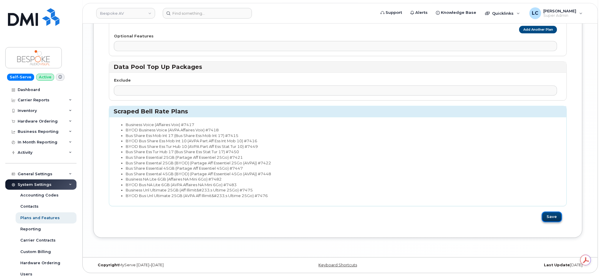
click at [554, 216] on button "Save" at bounding box center [552, 216] width 20 height 11
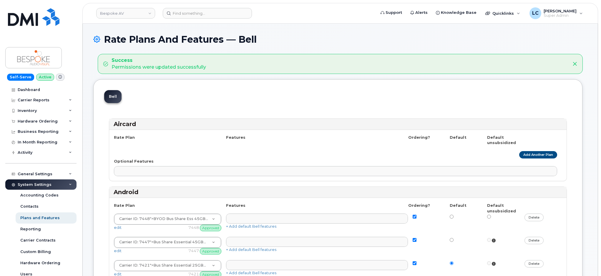
select select
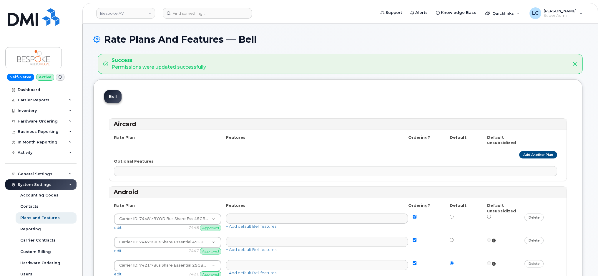
select select
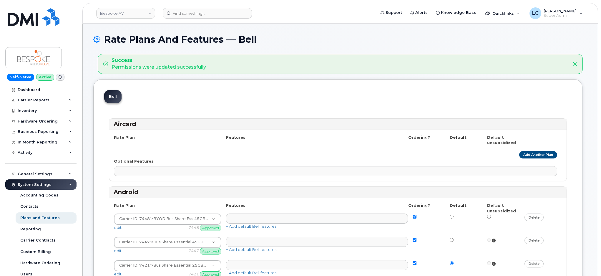
select select
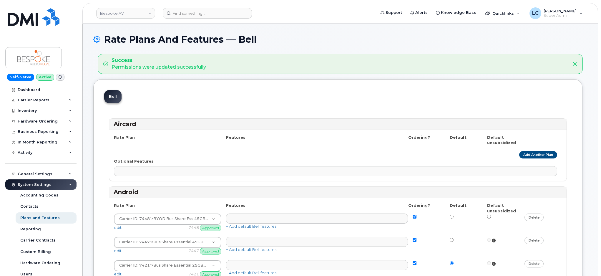
select select
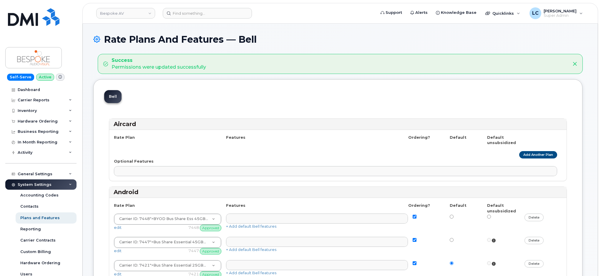
select select
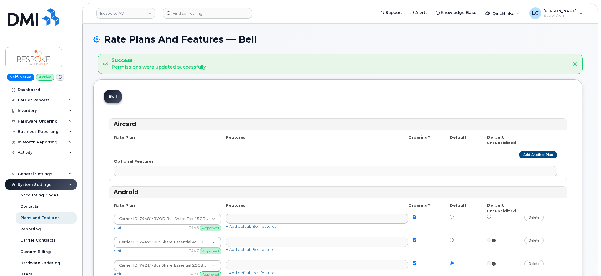
select select
click at [576, 64] on icon at bounding box center [574, 64] width 5 height 5
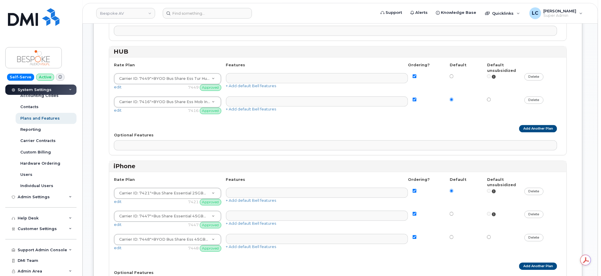
scroll to position [471, 0]
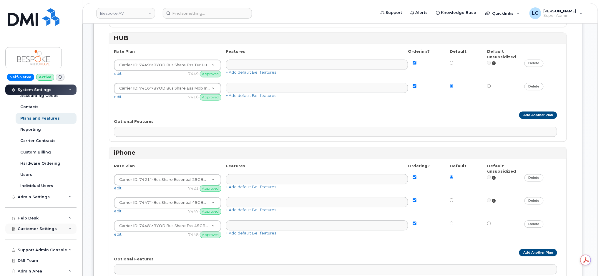
click at [56, 229] on div "Customer Settings" at bounding box center [40, 228] width 71 height 11
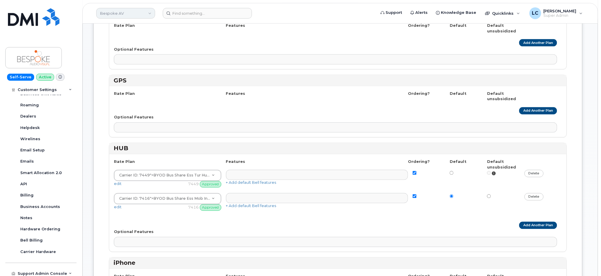
scroll to position [353, 0]
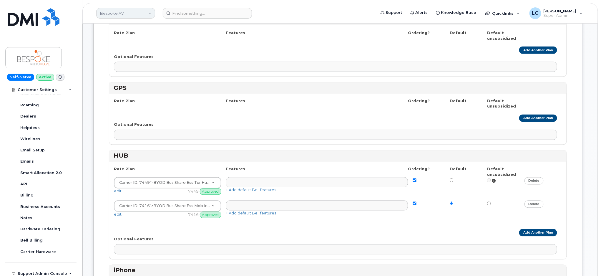
click at [130, 15] on link "Bespoke AV" at bounding box center [125, 13] width 59 height 11
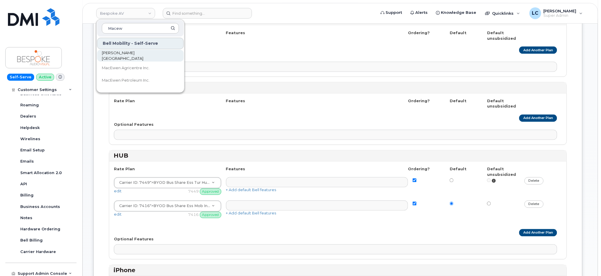
type input "Macew"
click at [140, 55] on span "Grant MacEwan University" at bounding box center [136, 55] width 68 height 11
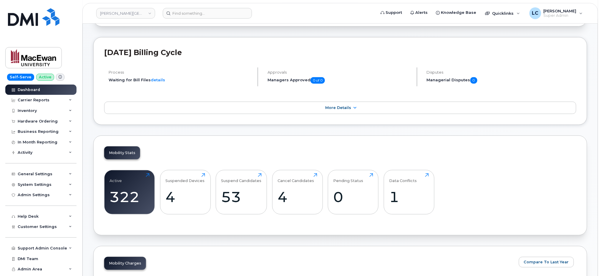
scroll to position [118, 0]
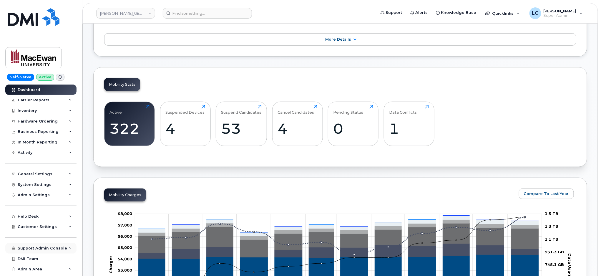
click at [44, 247] on div "Support Admin Console" at bounding box center [42, 248] width 49 height 5
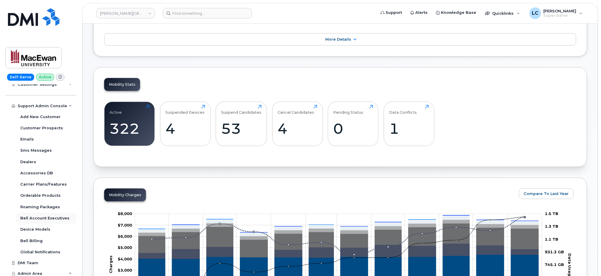
scroll to position [144, 0]
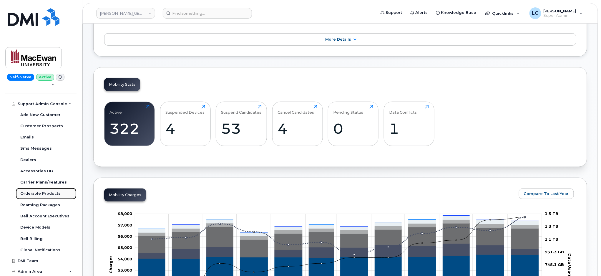
click at [45, 195] on div "Orderable Products" at bounding box center [40, 193] width 40 height 5
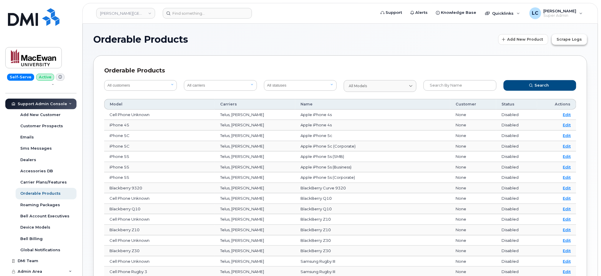
click at [561, 39] on span "Scrape Logs" at bounding box center [569, 39] width 25 height 6
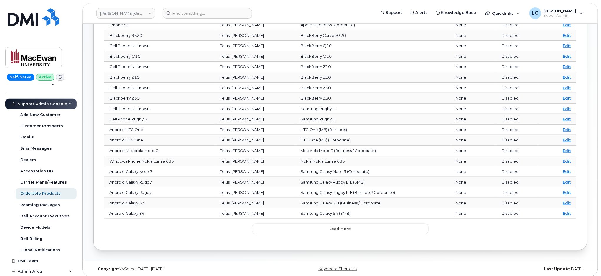
scroll to position [157, 0]
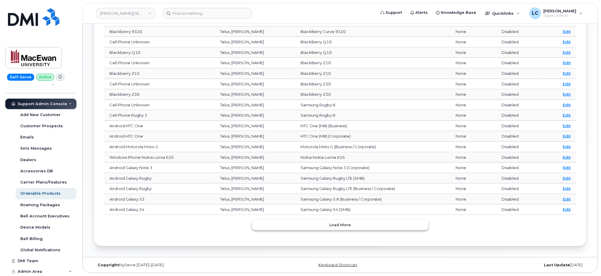
click at [355, 226] on button "Load more" at bounding box center [340, 225] width 177 height 11
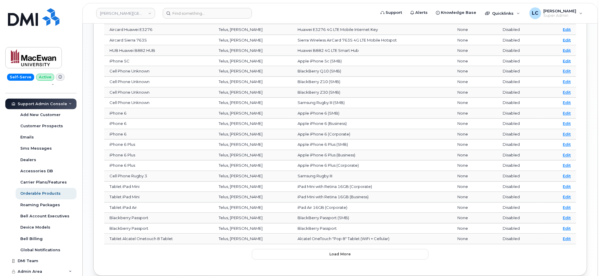
scroll to position [419, 0]
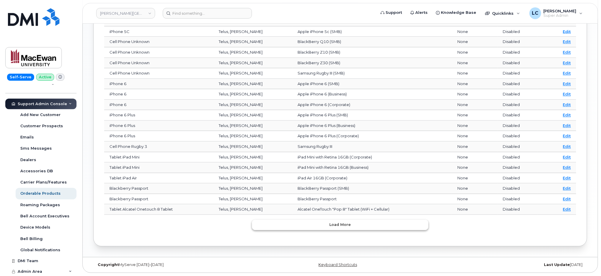
click at [336, 224] on span "Load more" at bounding box center [340, 225] width 21 height 6
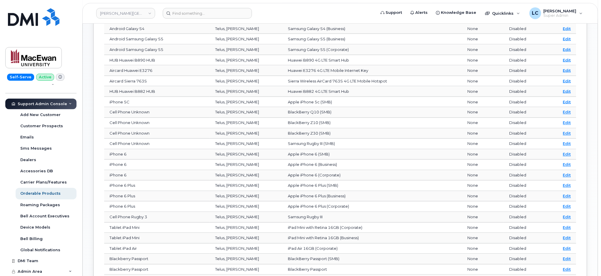
scroll to position [250, 0]
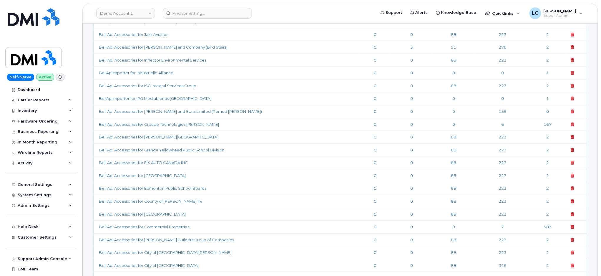
scroll to position [2385, 0]
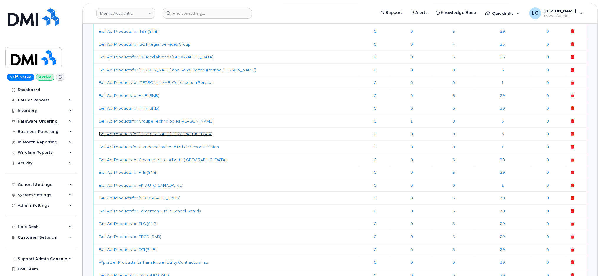
click at [179, 136] on link "Bell Api Products for Grant MacEwan University" at bounding box center [156, 133] width 114 height 5
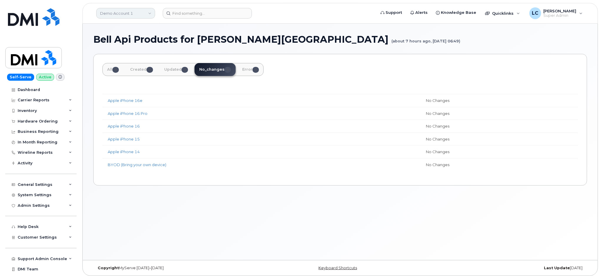
click at [124, 9] on link "Demo Account 1" at bounding box center [125, 13] width 59 height 11
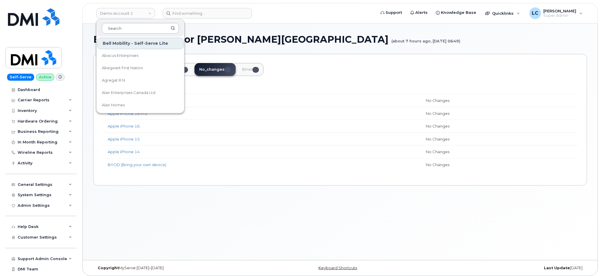
click at [128, 27] on input at bounding box center [140, 28] width 77 height 11
type input "kicking"
click at [121, 56] on span "Kicking Horse Coffee Co. Ltd." at bounding box center [130, 56] width 56 height 6
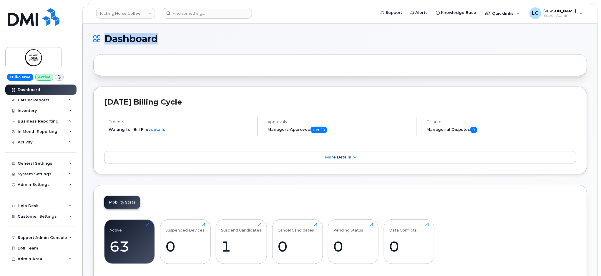
drag, startPoint x: 161, startPoint y: 37, endPoint x: 106, endPoint y: 39, distance: 54.5
click at [106, 39] on h1 "Dashboard" at bounding box center [338, 38] width 491 height 9
click at [163, 36] on h1 "Dashboard" at bounding box center [338, 38] width 491 height 9
drag, startPoint x: 161, startPoint y: 38, endPoint x: 102, endPoint y: 41, distance: 58.4
click at [102, 41] on h1 "Dashboard" at bounding box center [338, 38] width 491 height 9
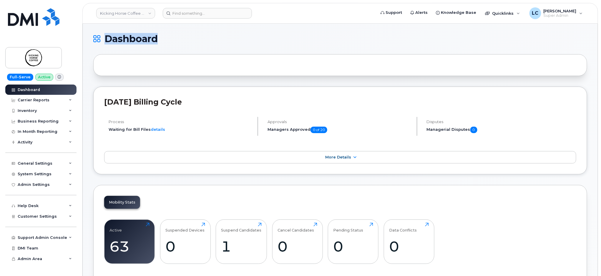
drag, startPoint x: 167, startPoint y: 39, endPoint x: 106, endPoint y: 43, distance: 60.5
click at [106, 43] on h1 "Dashboard" at bounding box center [338, 38] width 491 height 9
click at [124, 38] on span "Dashboard" at bounding box center [130, 38] width 53 height 9
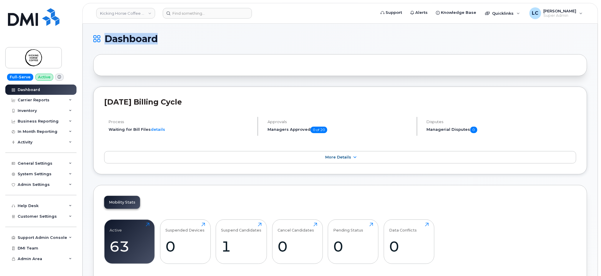
click at [159, 38] on h1 "Dashboard" at bounding box center [338, 38] width 491 height 9
drag, startPoint x: 159, startPoint y: 38, endPoint x: 105, endPoint y: 39, distance: 53.9
click at [105, 39] on h1 "Dashboard" at bounding box center [338, 38] width 491 height 9
click at [183, 35] on h1 "Dashboard" at bounding box center [338, 38] width 491 height 9
click at [223, 35] on h1 "Dashboard" at bounding box center [338, 38] width 491 height 9
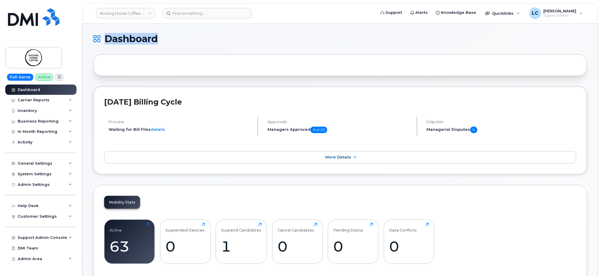
drag, startPoint x: 199, startPoint y: 36, endPoint x: 107, endPoint y: 42, distance: 92.0
click at [107, 42] on h1 "Dashboard" at bounding box center [338, 38] width 491 height 9
click at [186, 36] on h1 "Dashboard" at bounding box center [338, 38] width 491 height 9
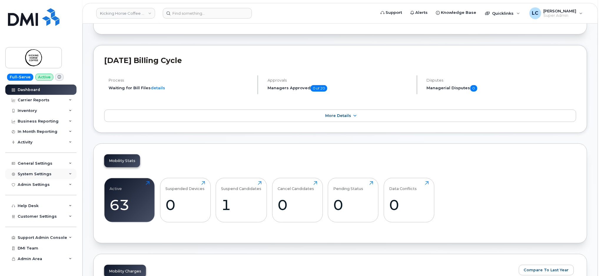
scroll to position [118, 0]
